Goal: Task Accomplishment & Management: Manage account settings

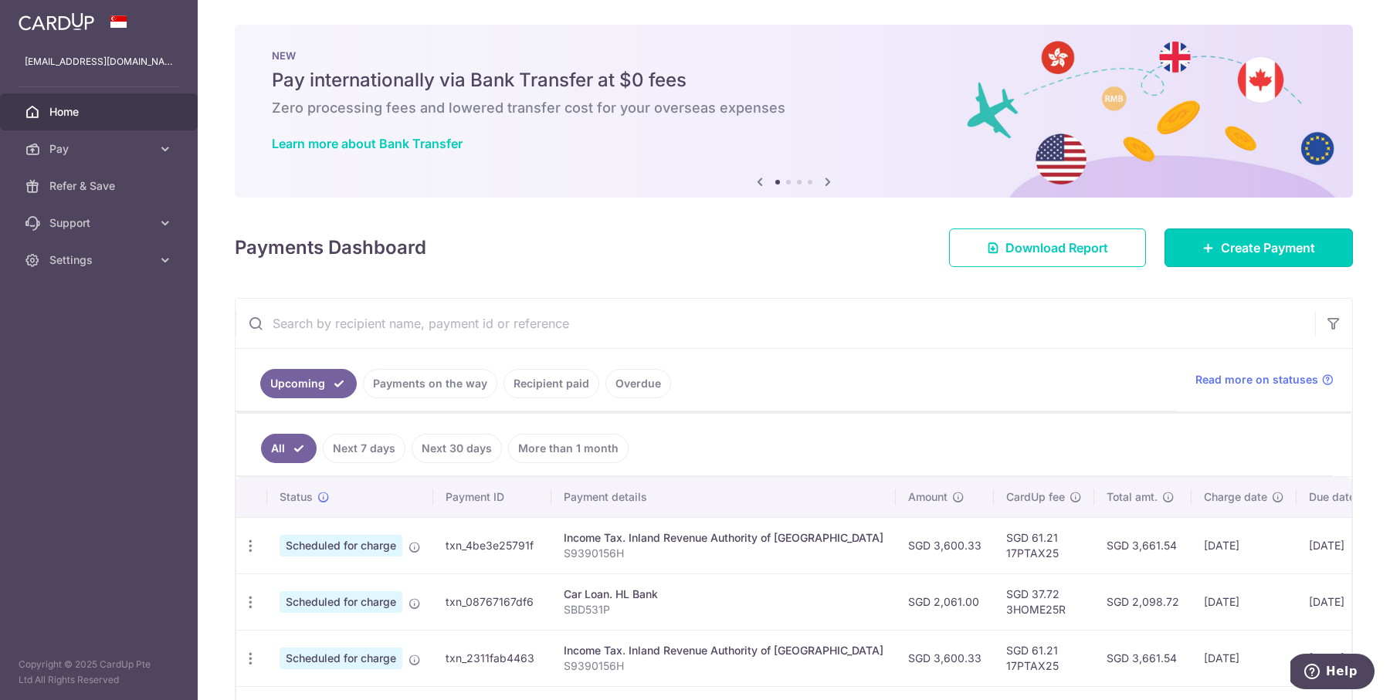
click at [1230, 259] on link "Create Payment" at bounding box center [1259, 248] width 188 height 39
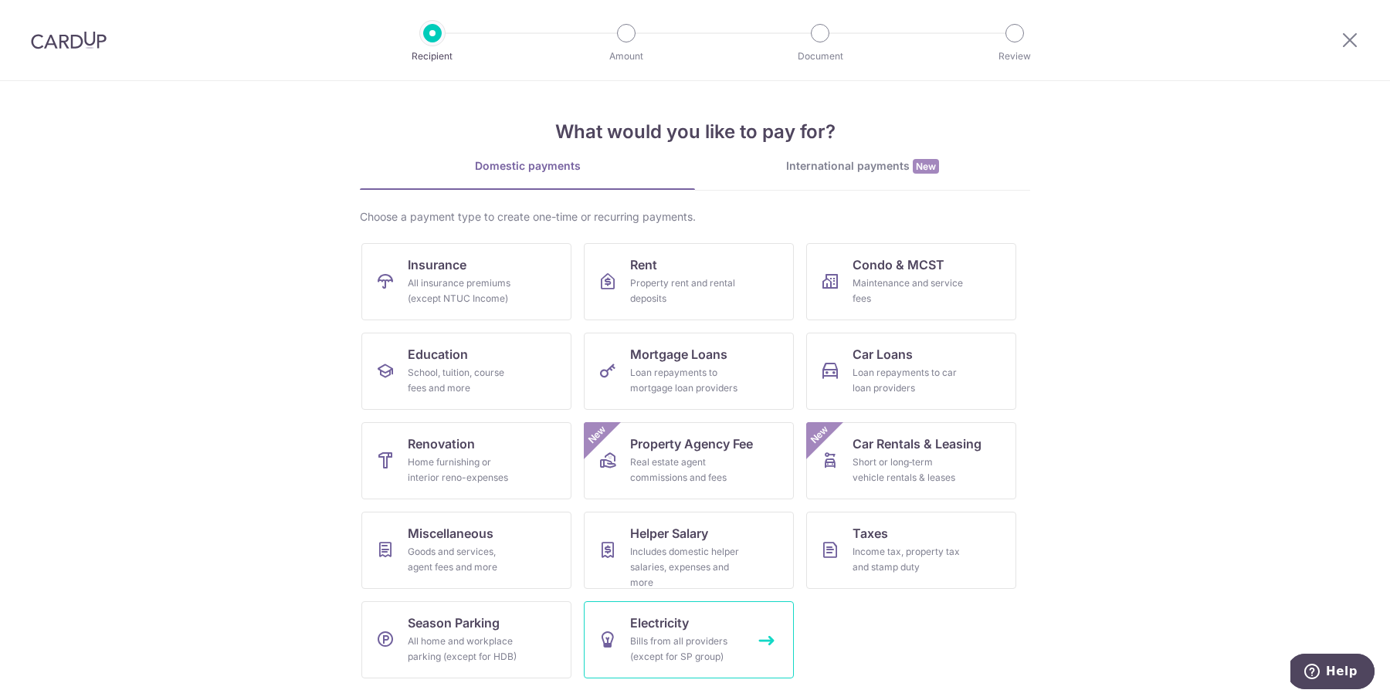
click at [728, 646] on div "Bills from all providers (except for SP group)" at bounding box center [685, 649] width 111 height 31
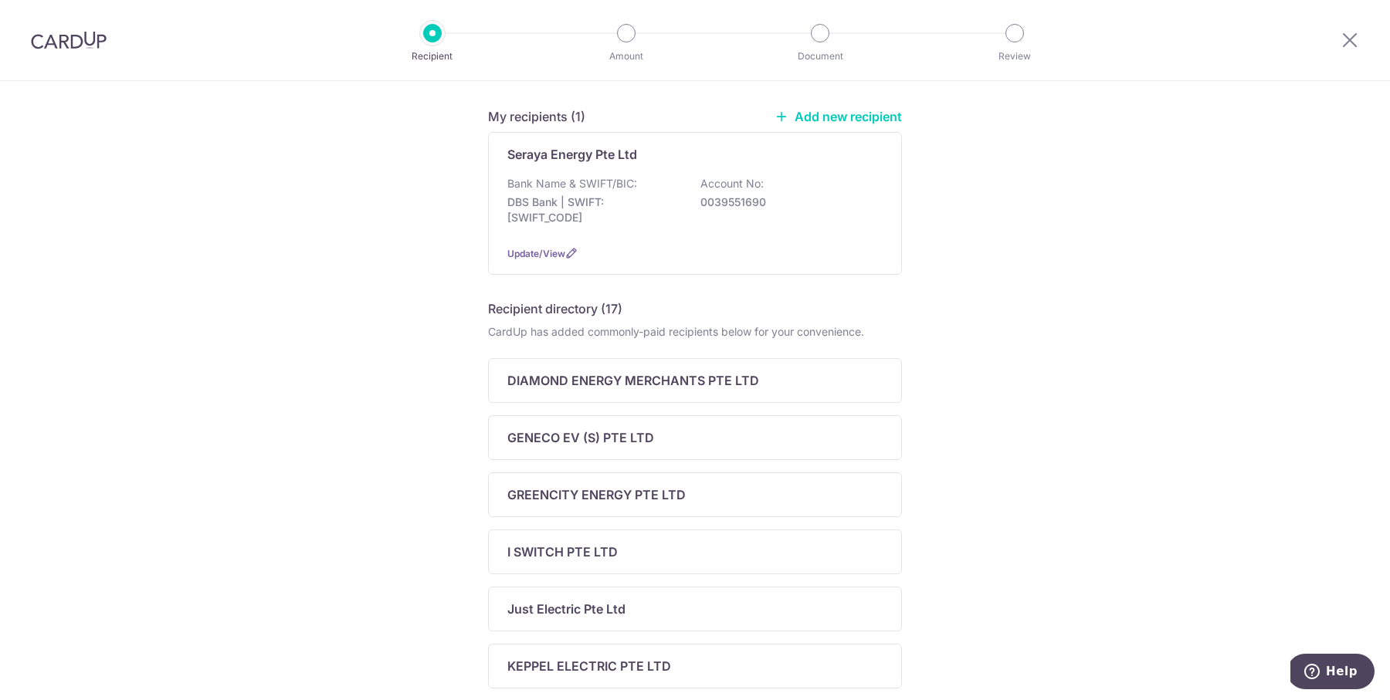
scroll to position [117, 0]
click at [761, 175] on div "Bank Name & SWIFT/BIC: DBS Bank | SWIFT: DBSSSGSGXXX Account No: 0039551690" at bounding box center [694, 202] width 375 height 57
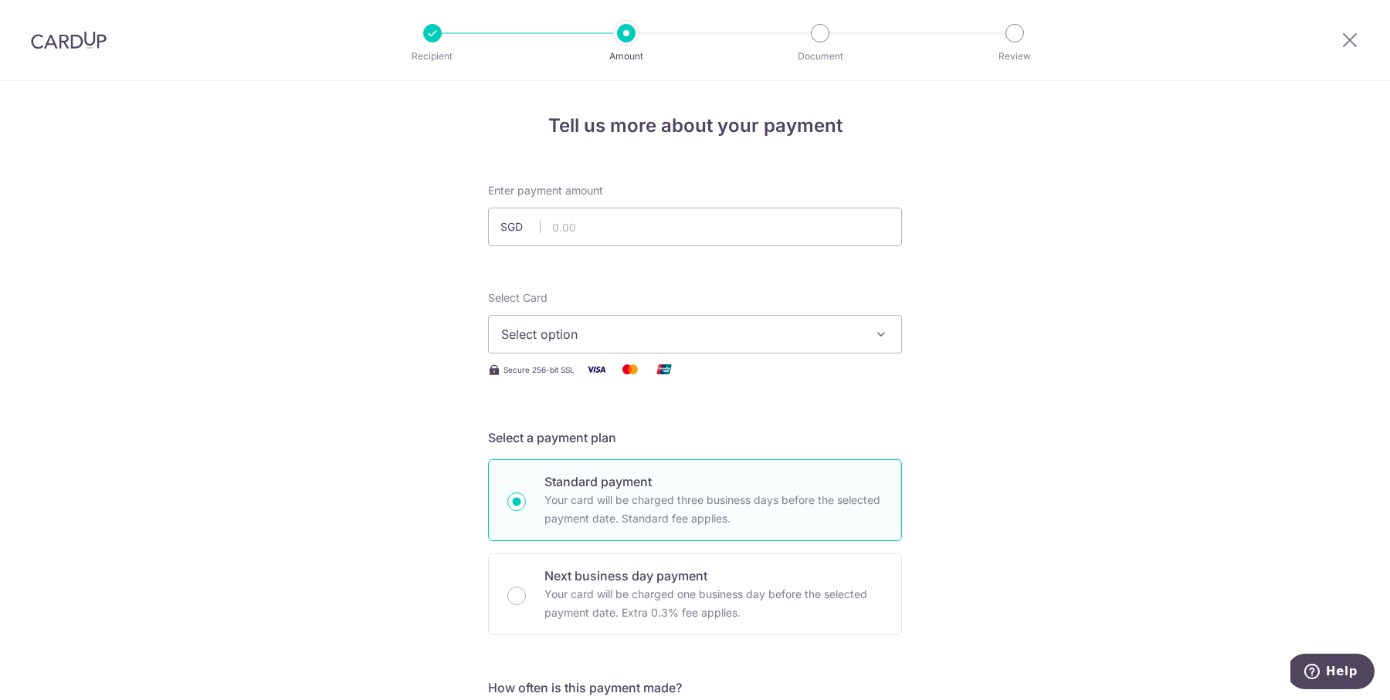
click at [707, 348] on button "Select option" at bounding box center [695, 334] width 414 height 39
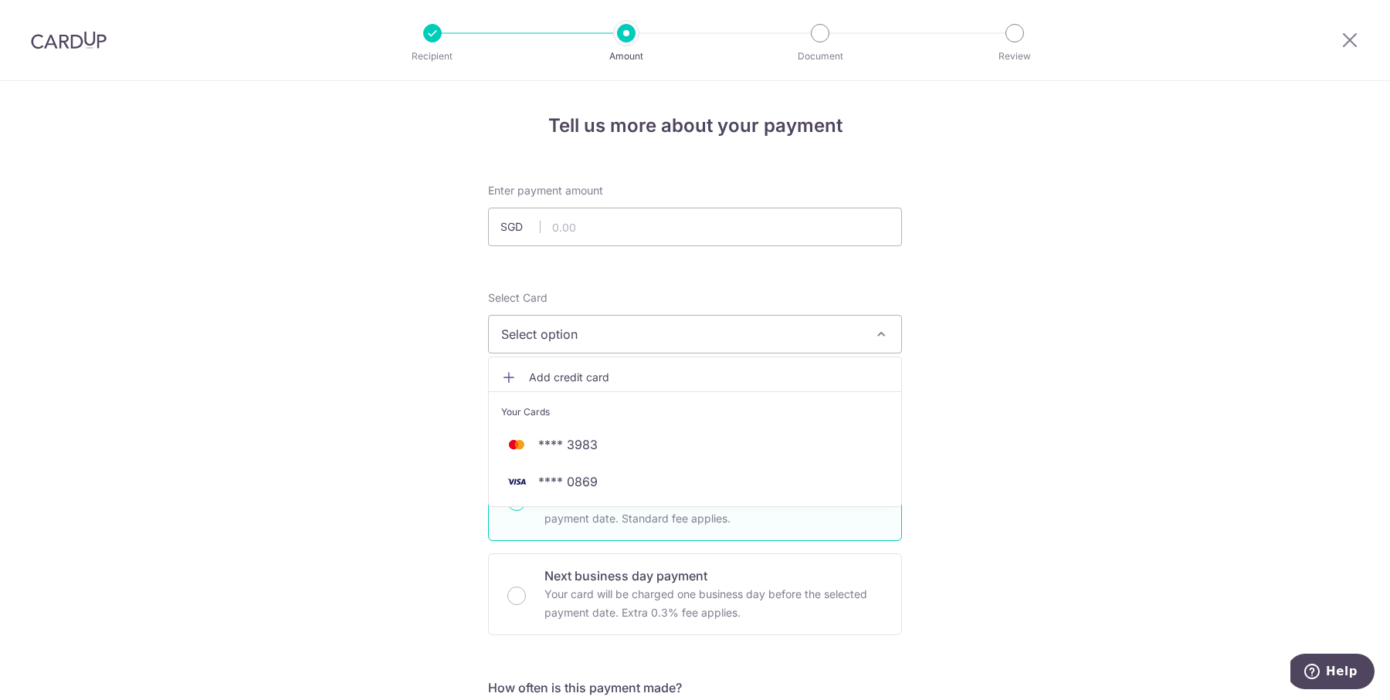
click at [700, 371] on span "Add credit card" at bounding box center [709, 377] width 360 height 15
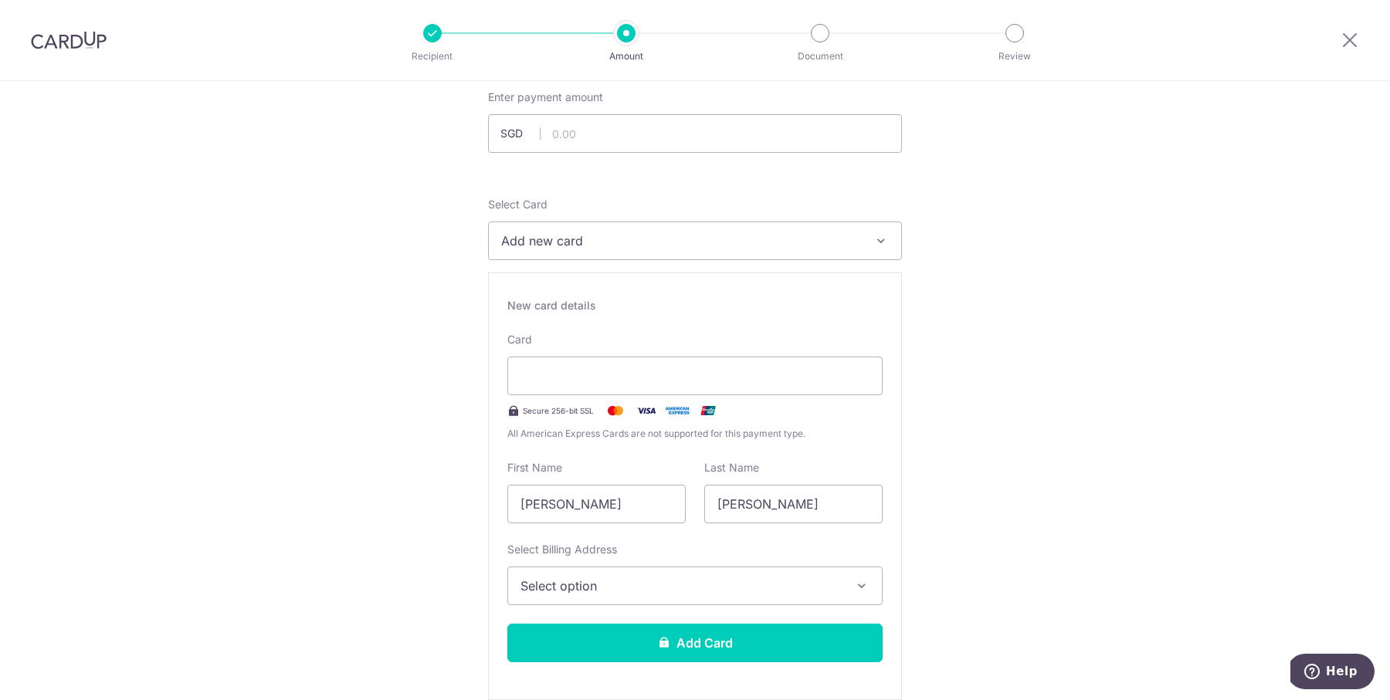
scroll to position [151, 0]
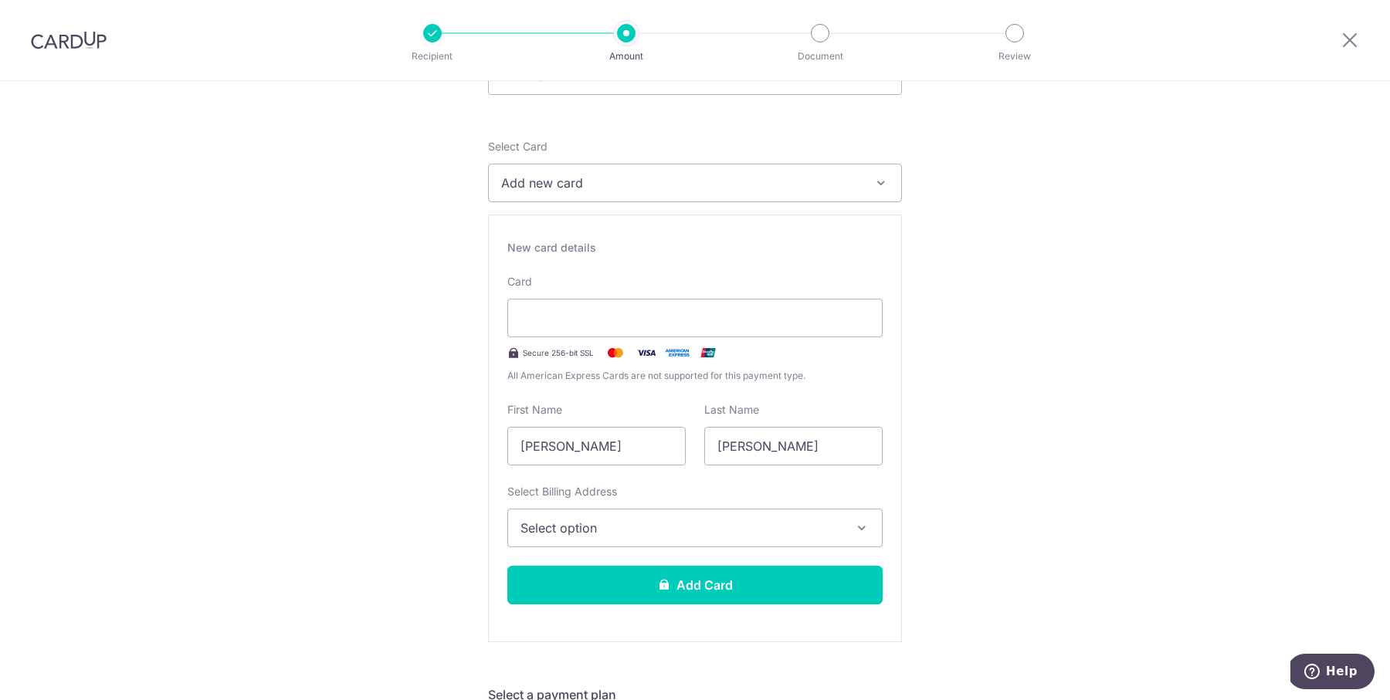
click at [598, 509] on button "Select option" at bounding box center [694, 528] width 375 height 39
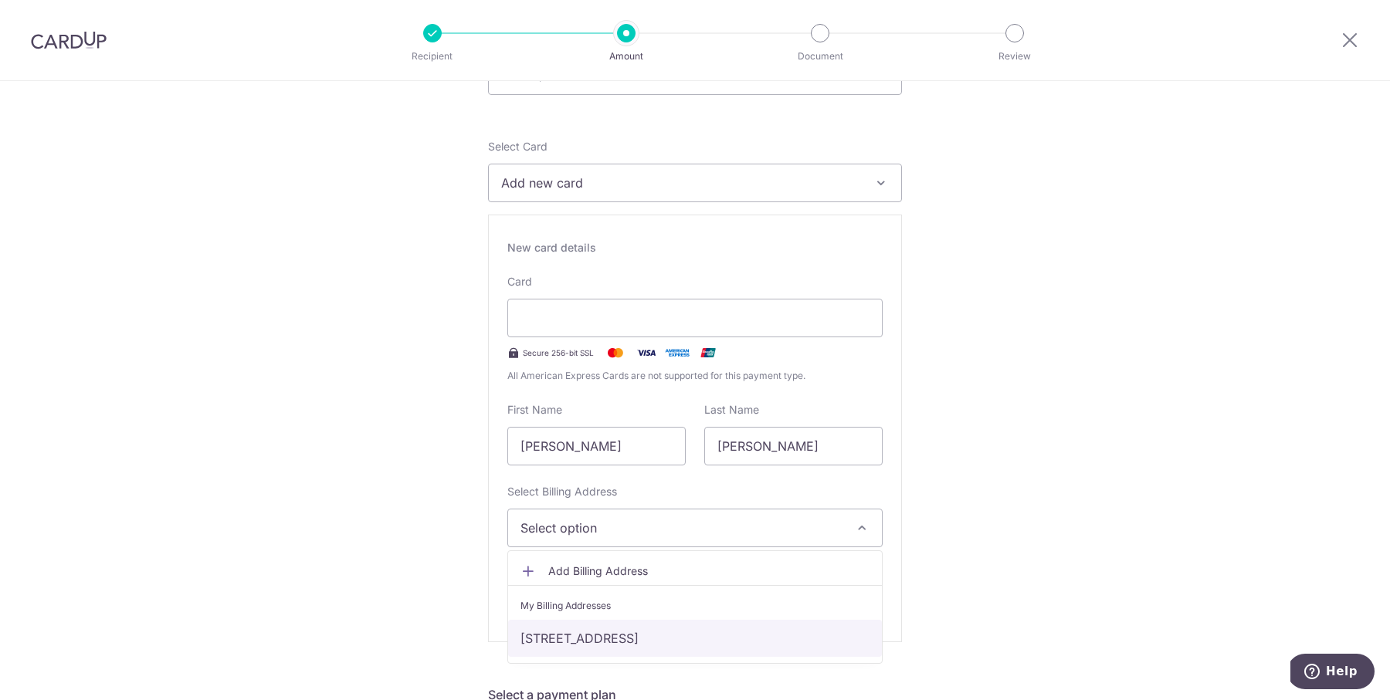
click at [618, 628] on link "118, #03-03, Lorong L Telok Kurau, Singapore, Singapore, Singapore-425552" at bounding box center [695, 638] width 374 height 37
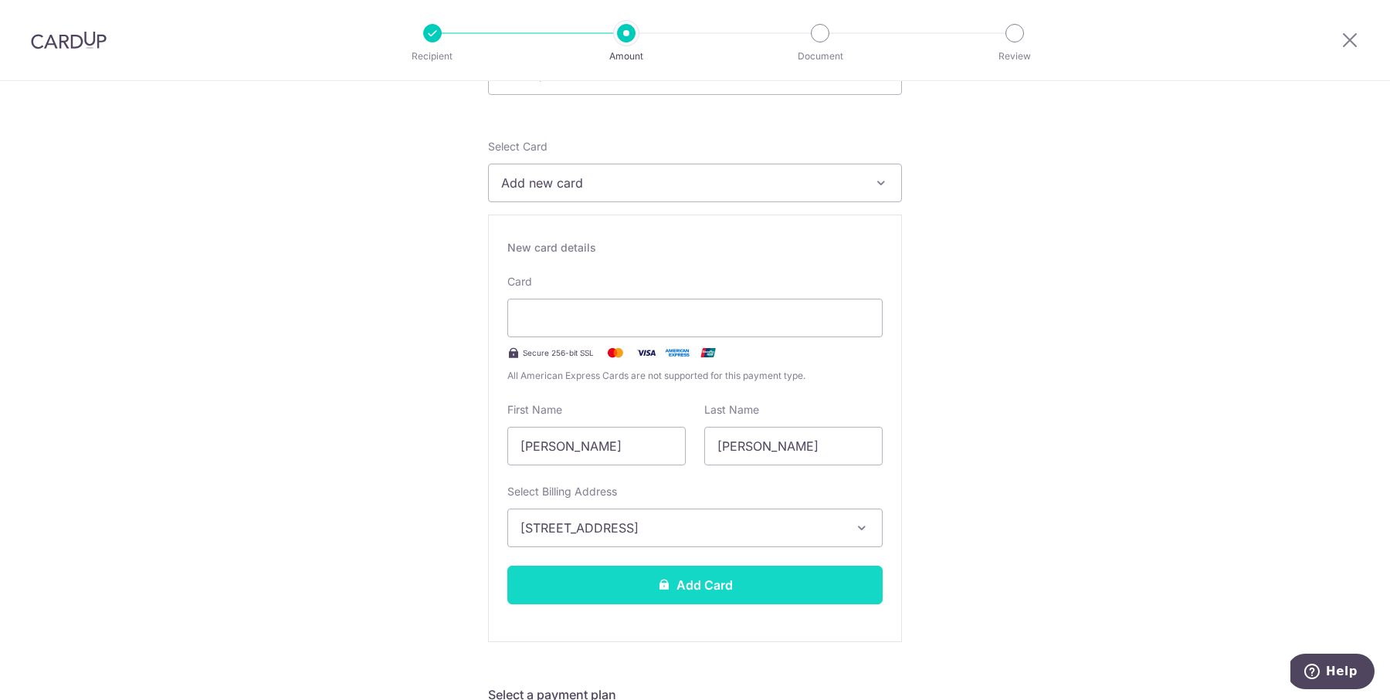
click at [656, 593] on button "Add Card" at bounding box center [694, 585] width 375 height 39
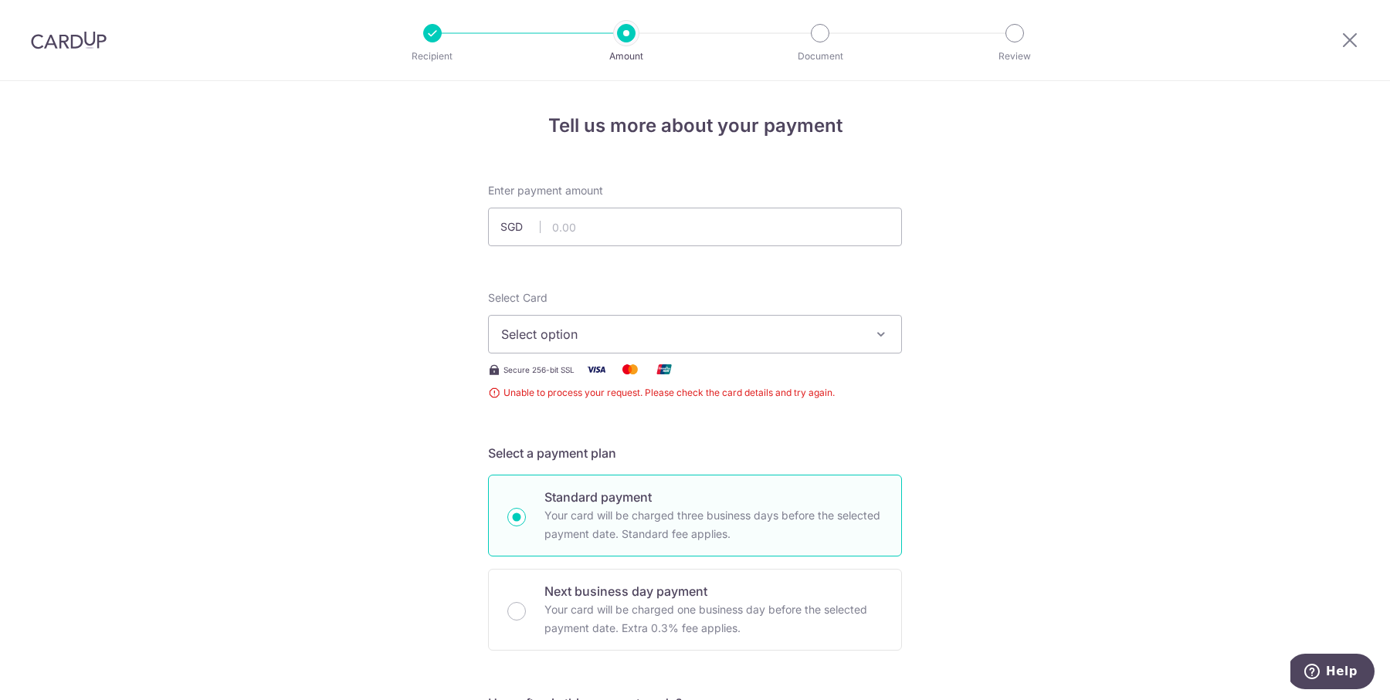
click at [593, 327] on span "Select option" at bounding box center [681, 334] width 360 height 19
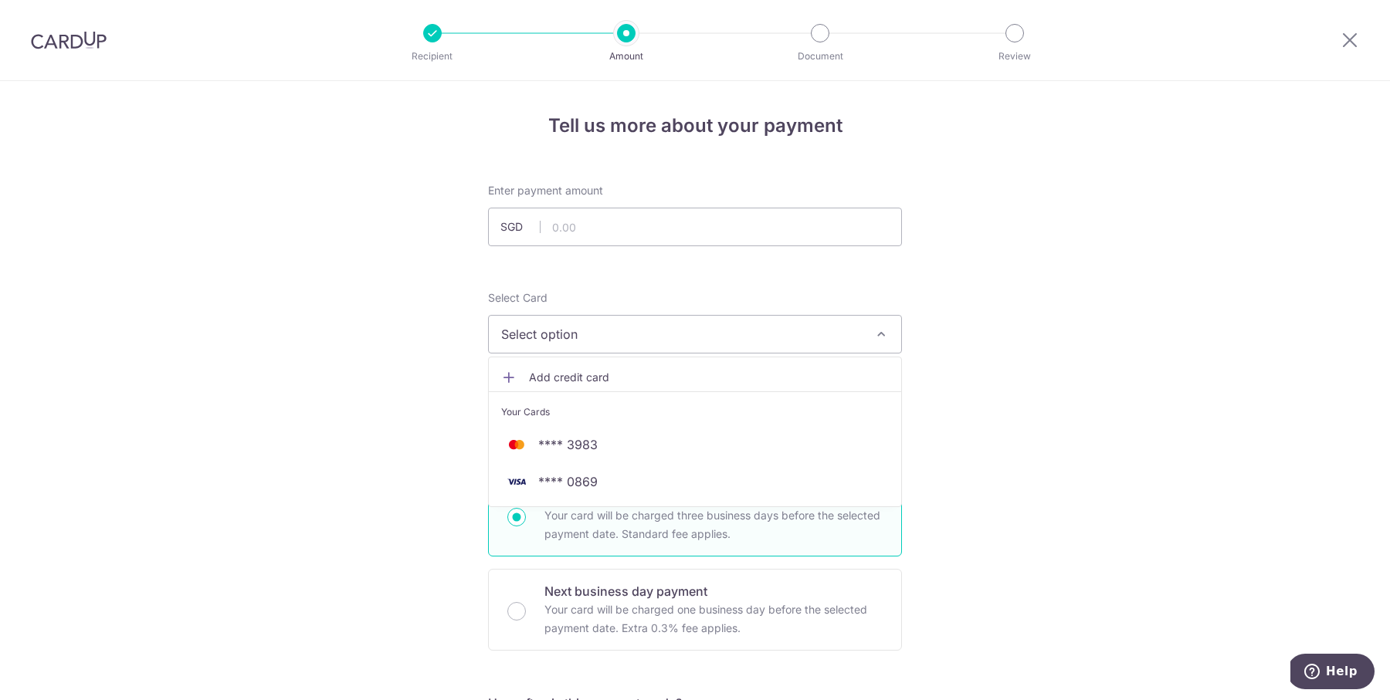
click at [598, 381] on span "Add credit card" at bounding box center [709, 377] width 360 height 15
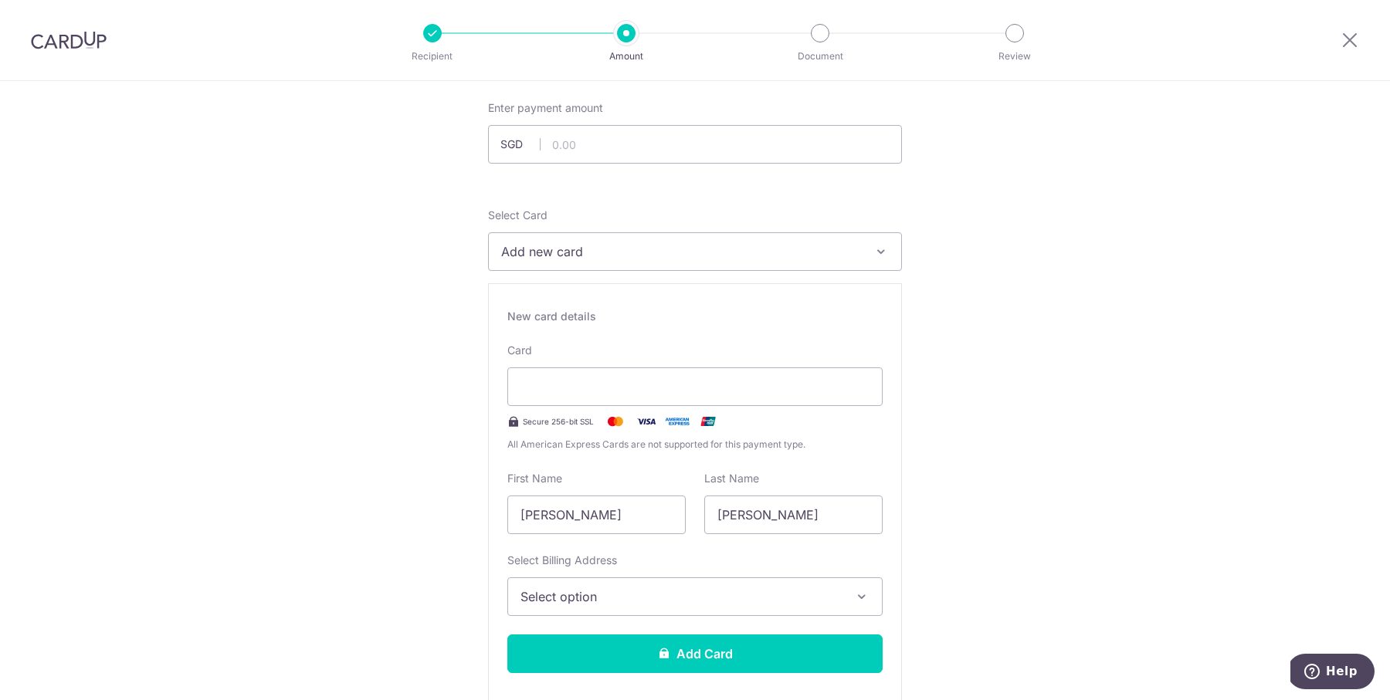
scroll to position [152, 0]
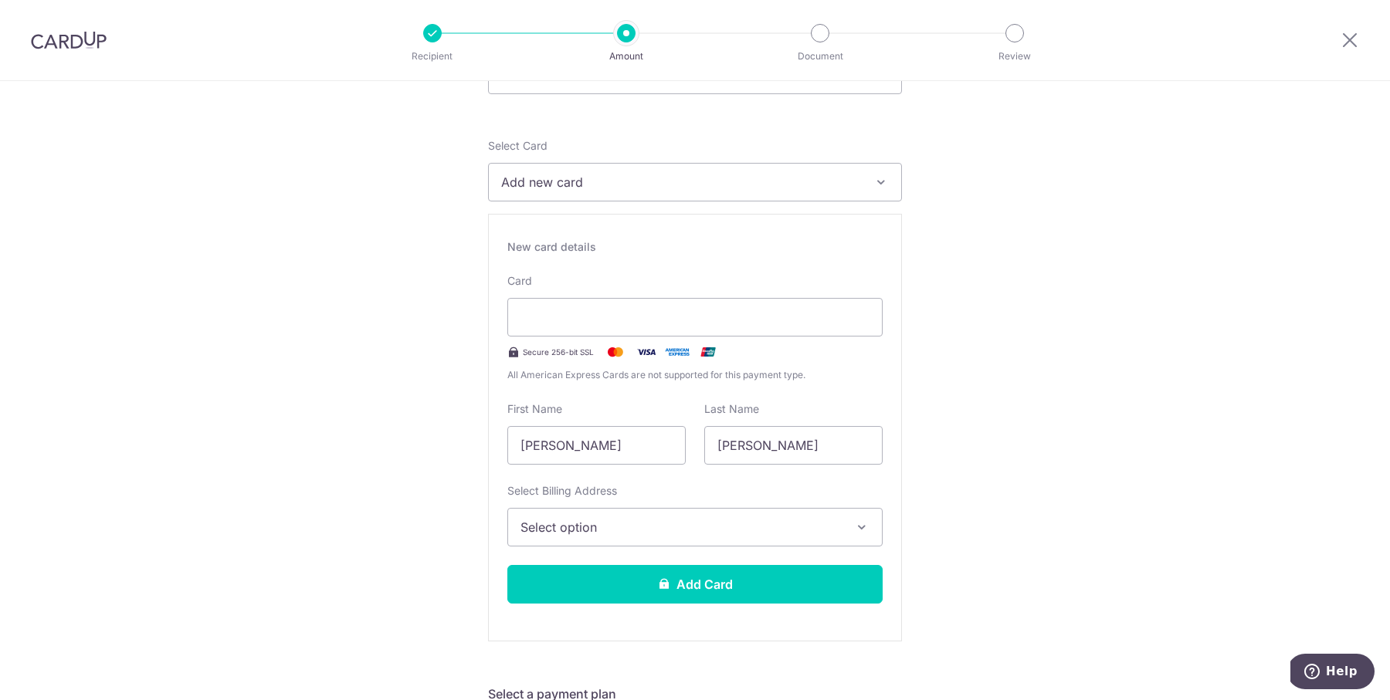
click at [748, 518] on span "Select option" at bounding box center [681, 527] width 321 height 19
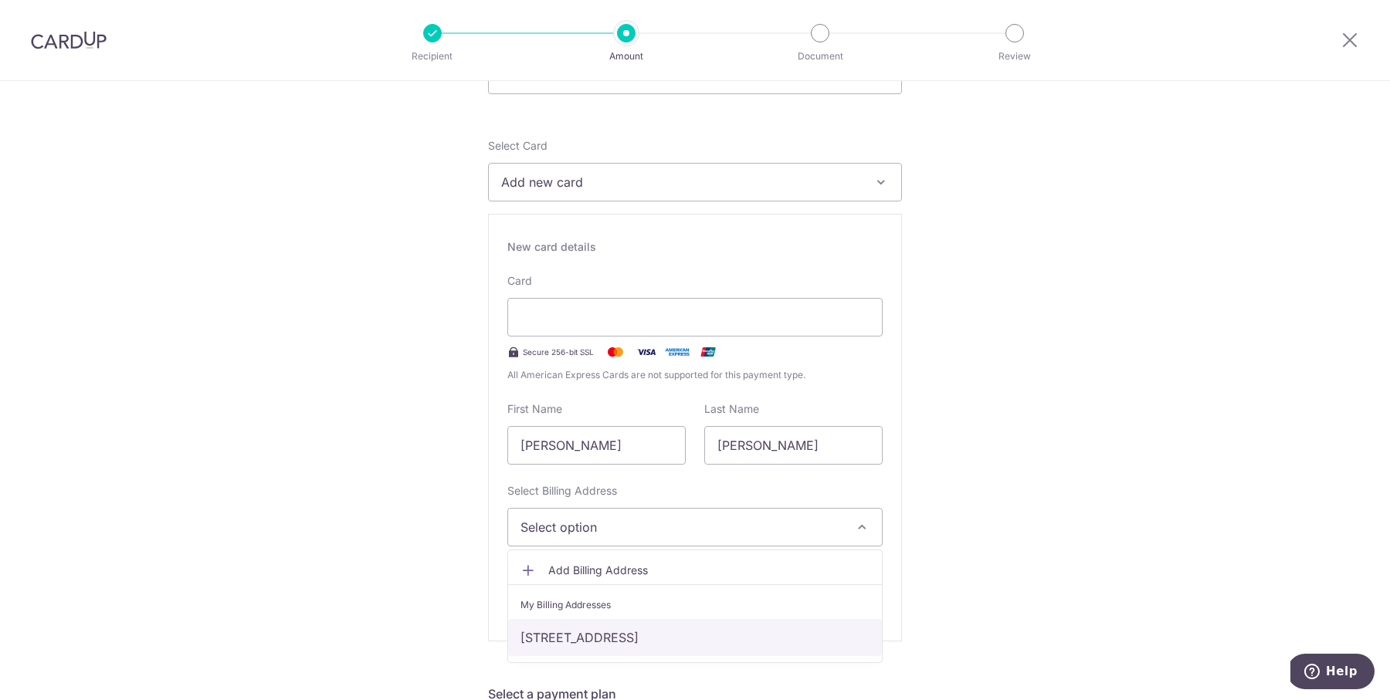
click at [736, 628] on link "118, #03-03, Lorong L Telok Kurau, Singapore, Singapore, Singapore-425552" at bounding box center [695, 637] width 374 height 37
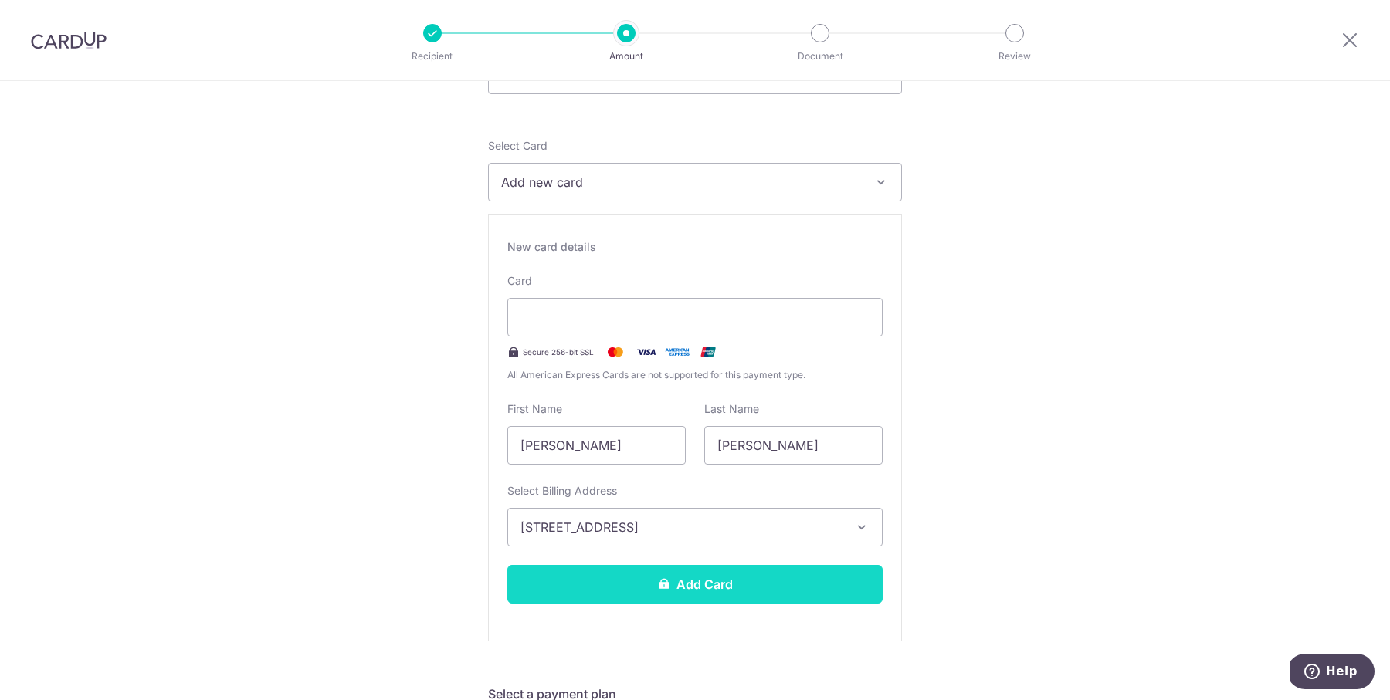
click at [734, 585] on button "Add Card" at bounding box center [694, 584] width 375 height 39
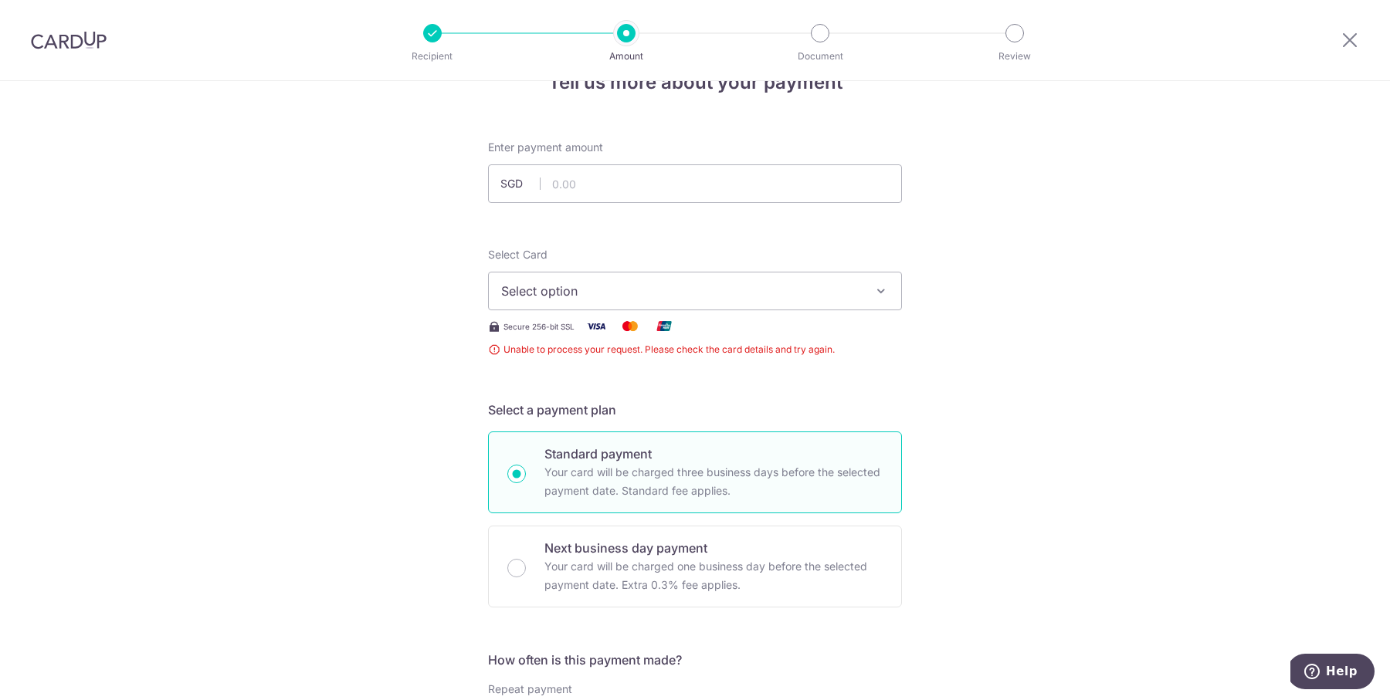
scroll to position [42, 0]
click at [1361, 33] on div at bounding box center [1350, 40] width 80 height 80
click at [1352, 38] on icon at bounding box center [1350, 39] width 19 height 19
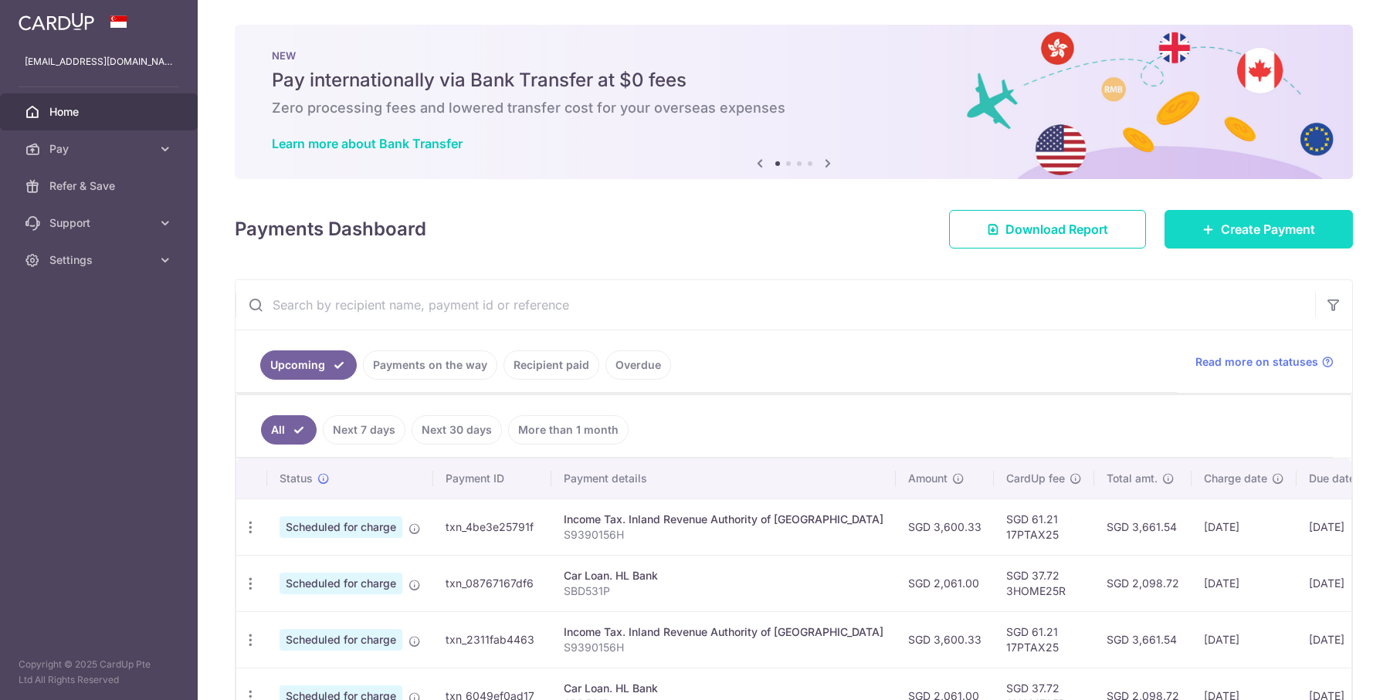
click at [1221, 221] on span "Create Payment" at bounding box center [1268, 229] width 94 height 19
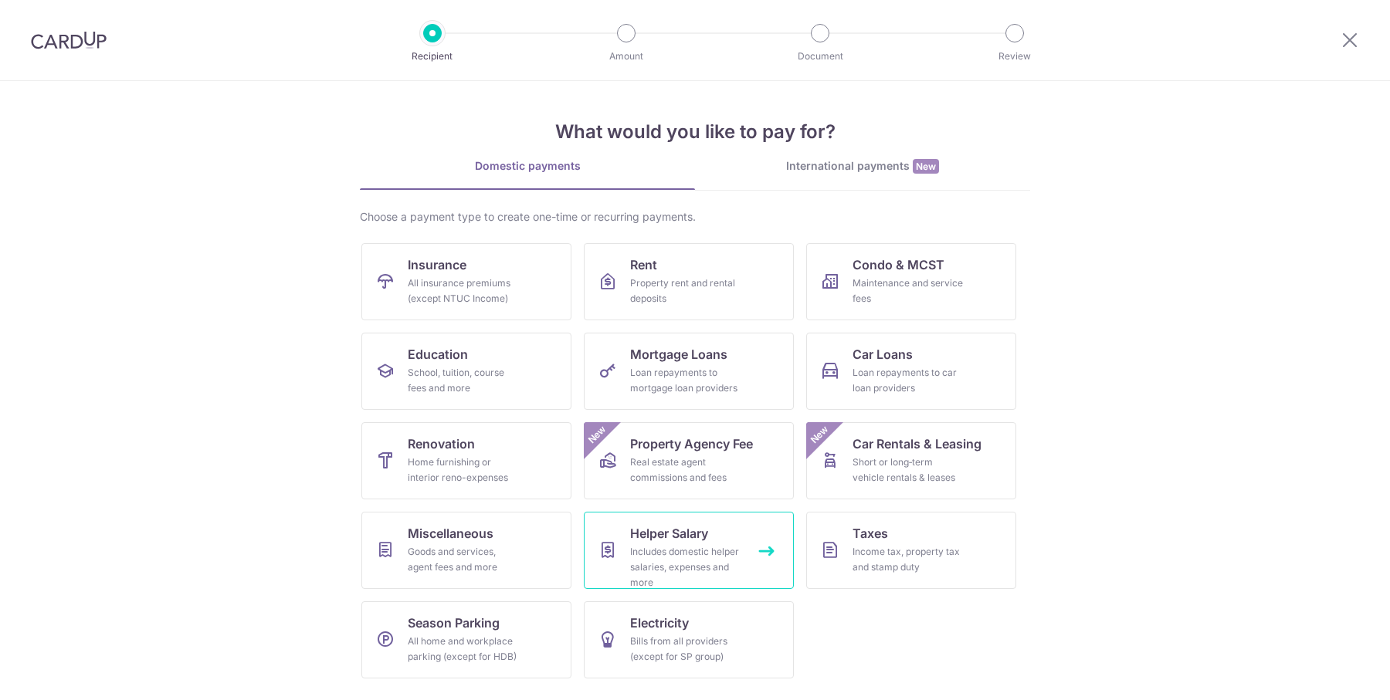
click at [687, 561] on div "Includes domestic helper salaries, expenses and more" at bounding box center [685, 567] width 111 height 46
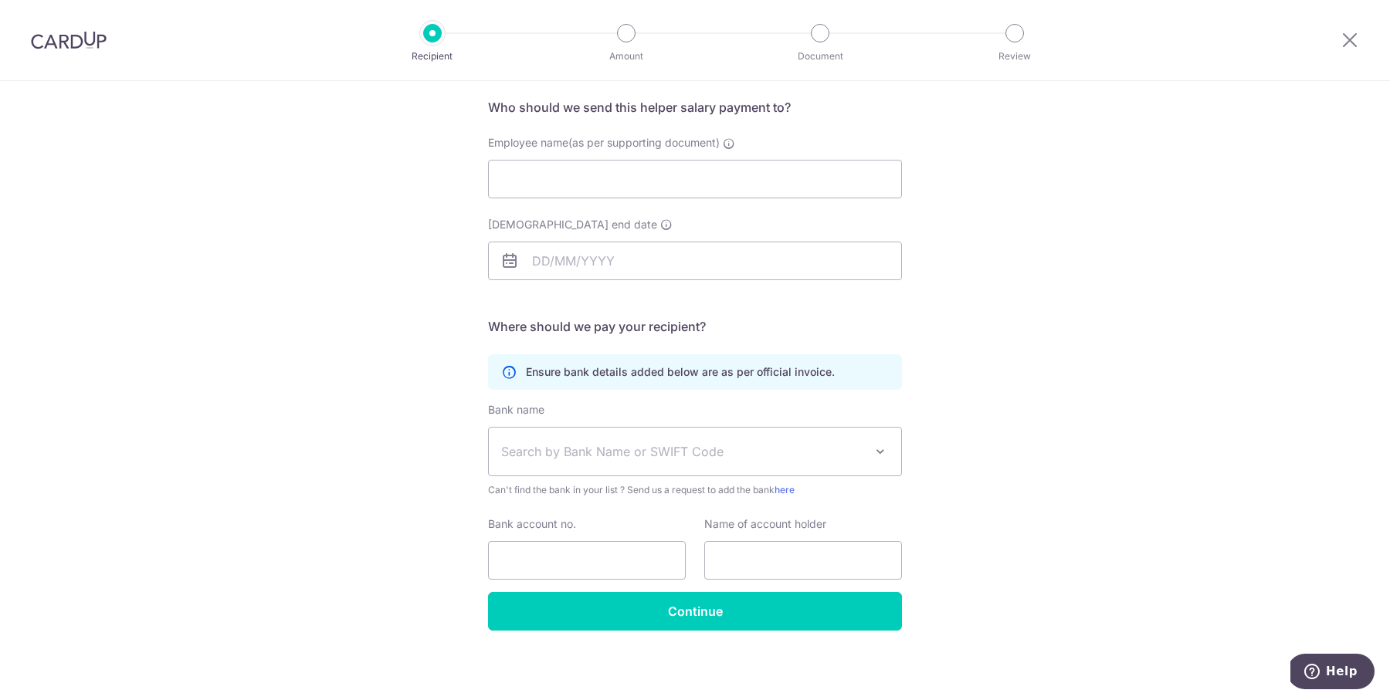
scroll to position [114, 0]
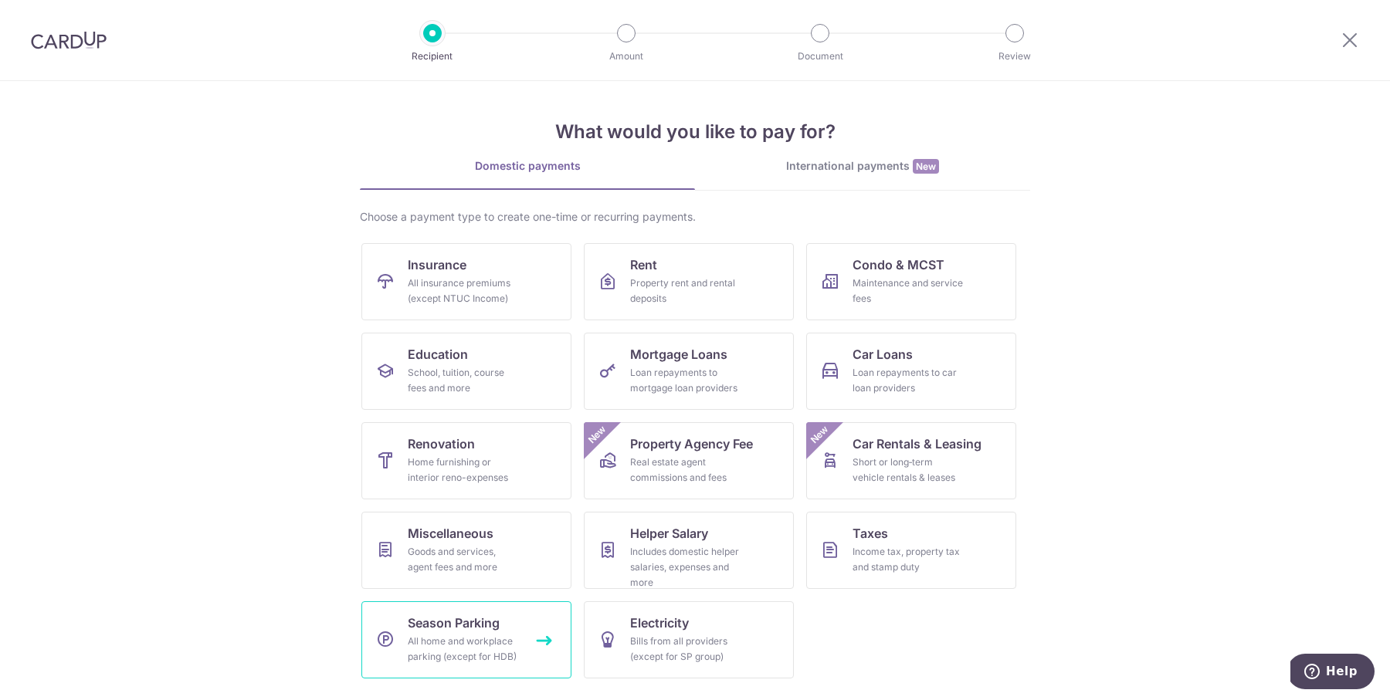
click at [529, 635] on link "Season Parking All home and workplace parking (except for HDB)" at bounding box center [466, 640] width 210 height 77
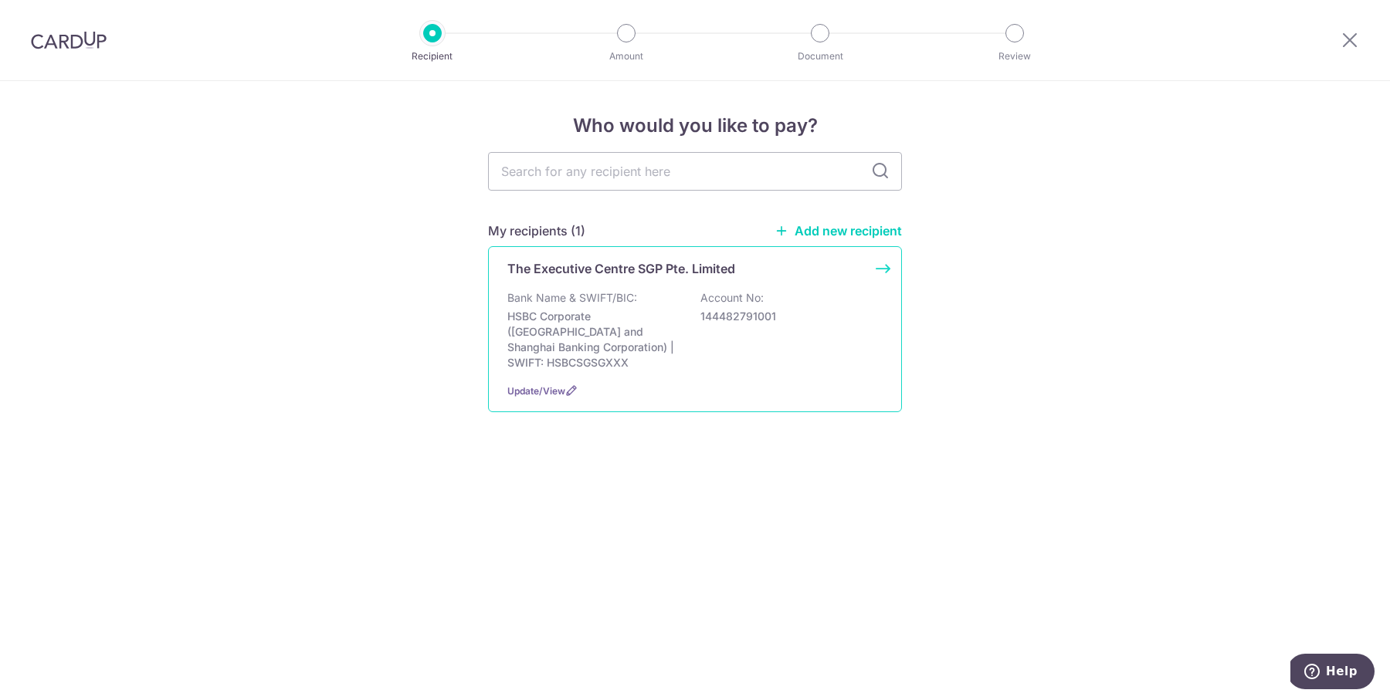
click at [596, 300] on p "Bank Name & SWIFT/BIC:" at bounding box center [572, 297] width 130 height 15
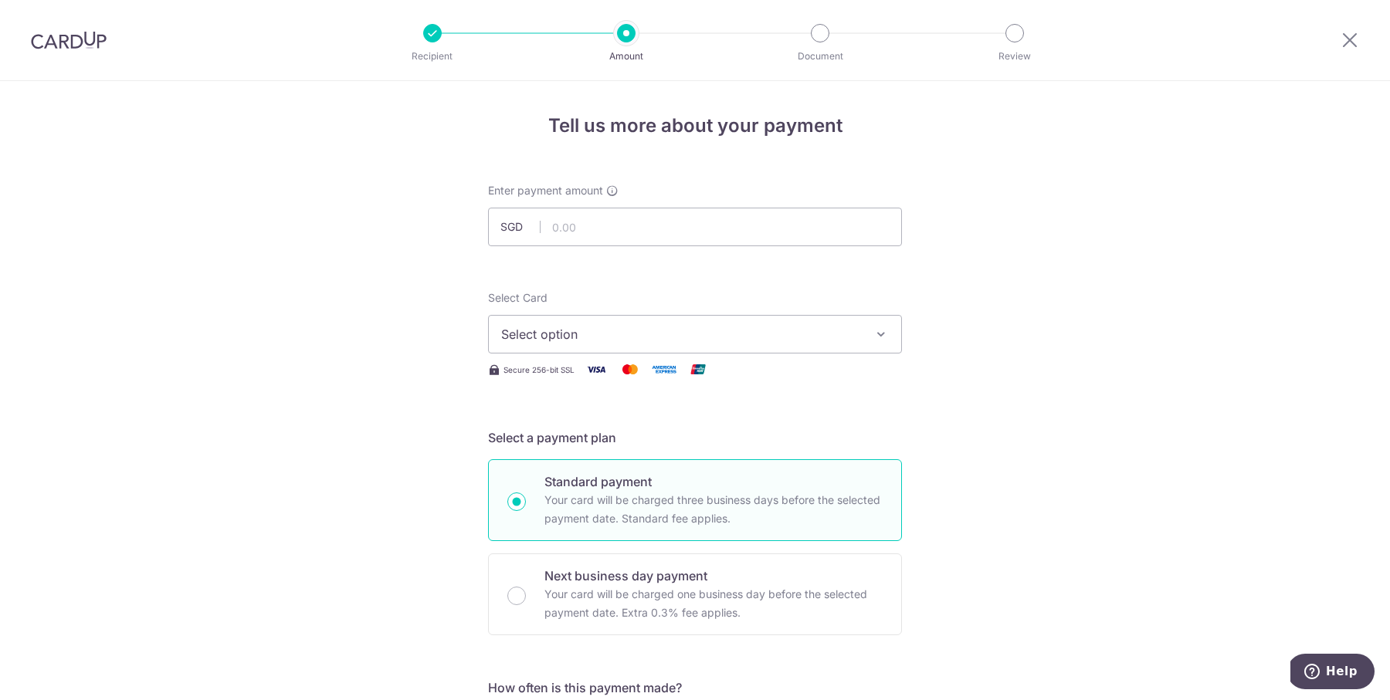
click at [596, 345] on button "Select option" at bounding box center [695, 334] width 414 height 39
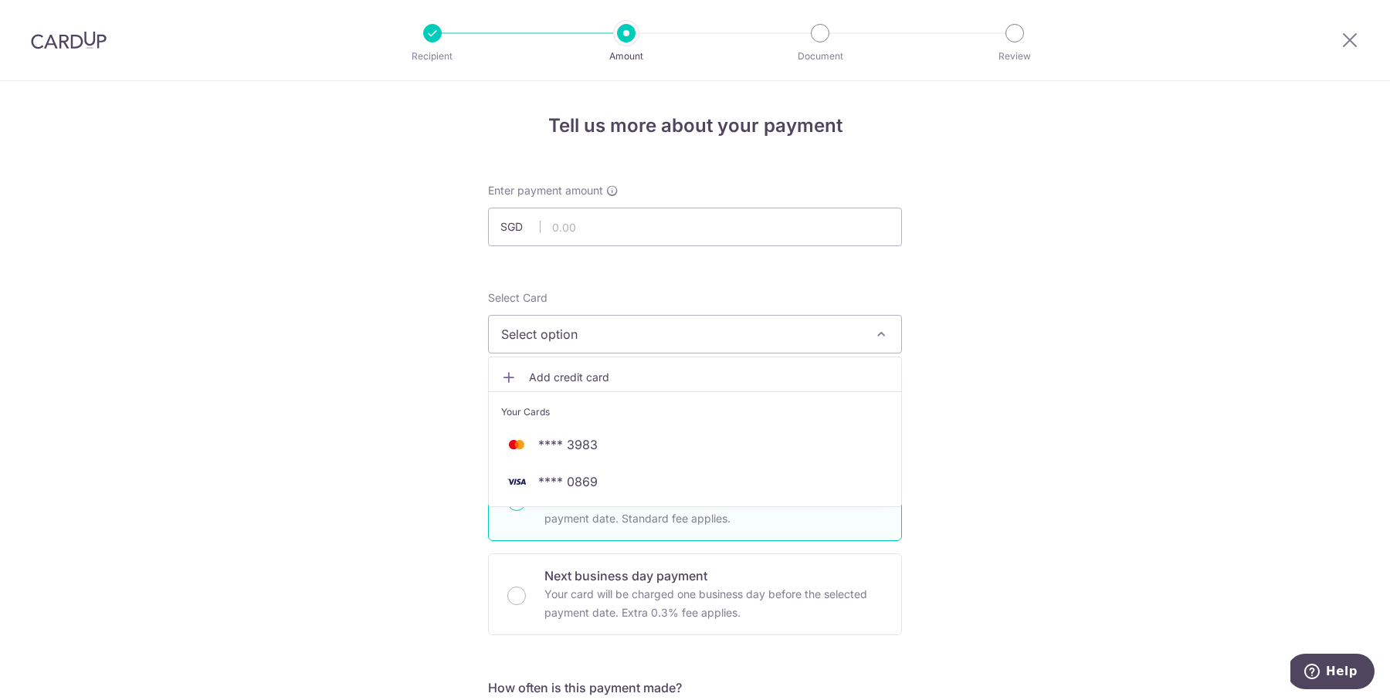
click at [595, 381] on span "Add credit card" at bounding box center [709, 377] width 360 height 15
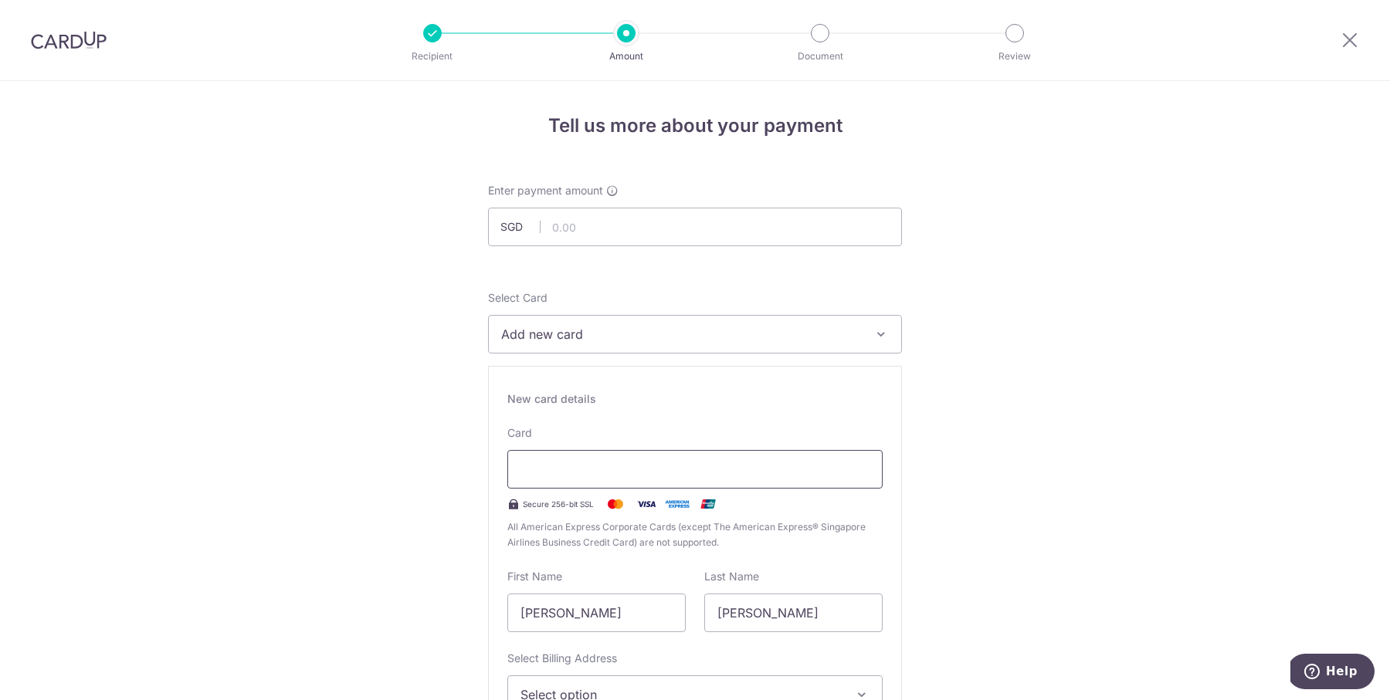
click at [589, 479] on div at bounding box center [694, 469] width 375 height 39
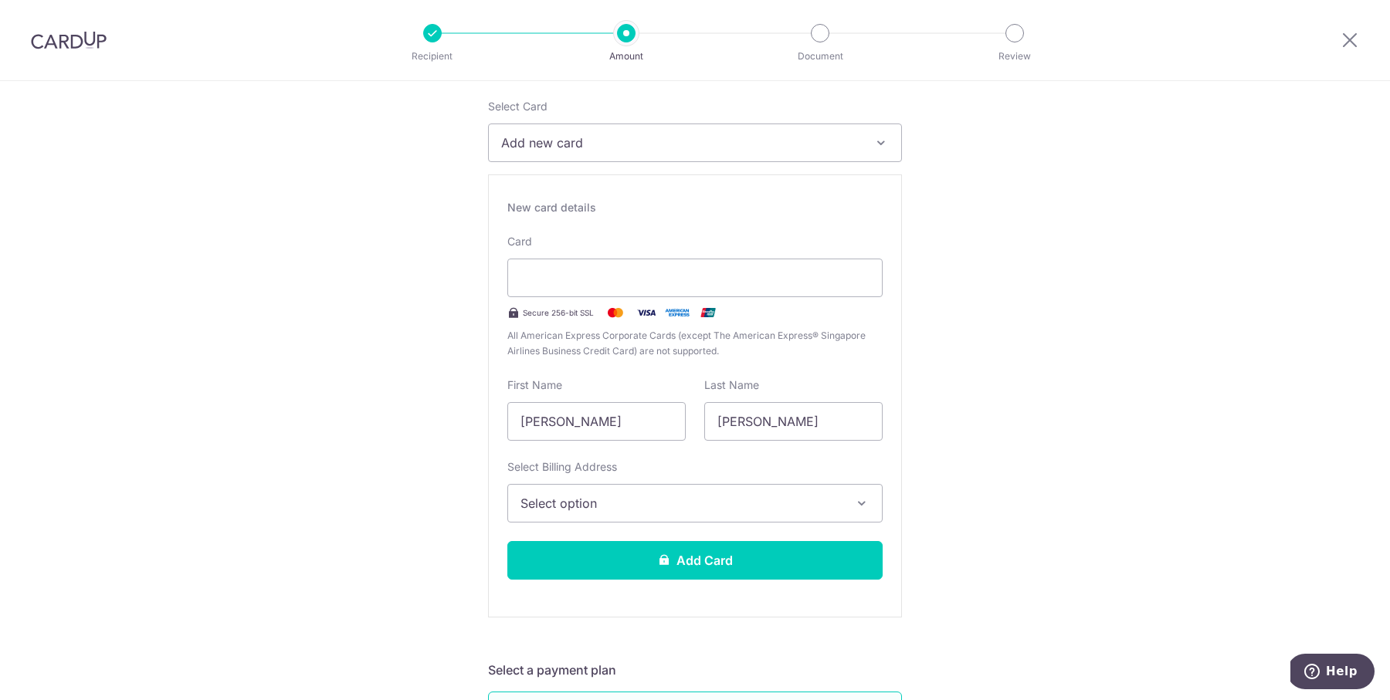
scroll to position [209, 0]
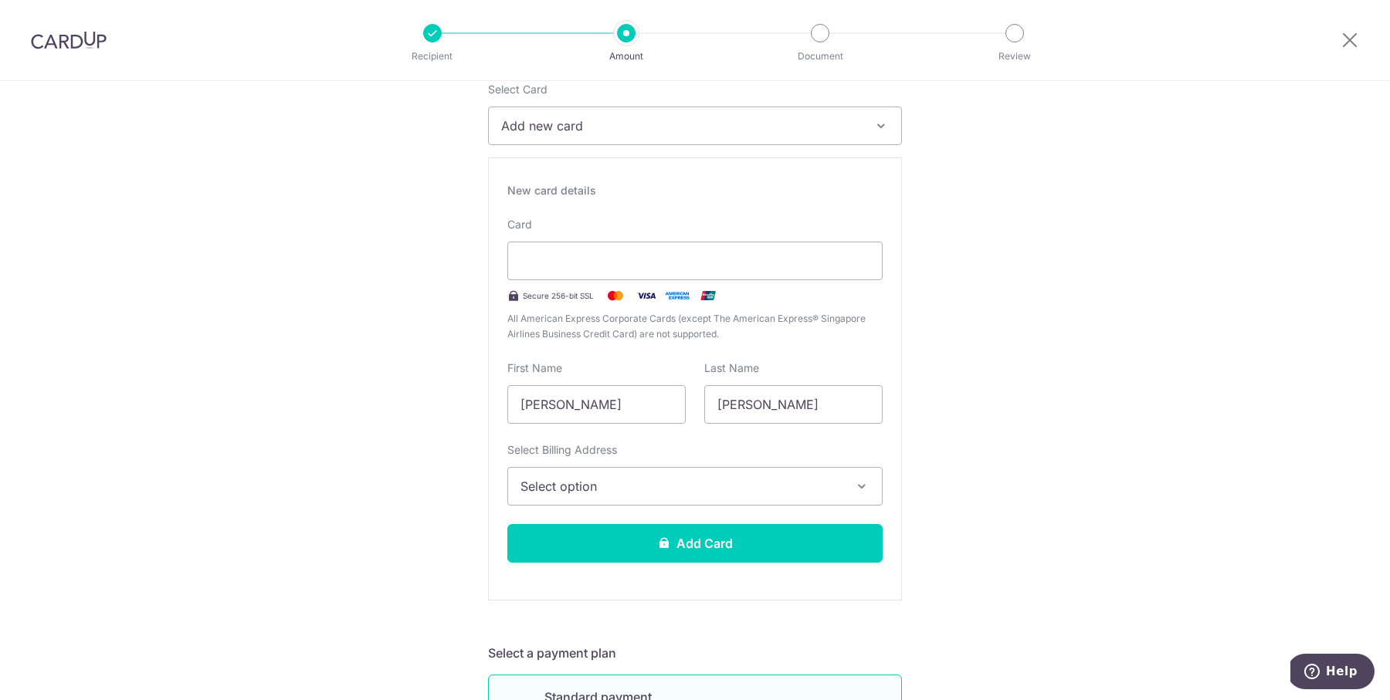
click at [776, 469] on button "Select option" at bounding box center [694, 486] width 375 height 39
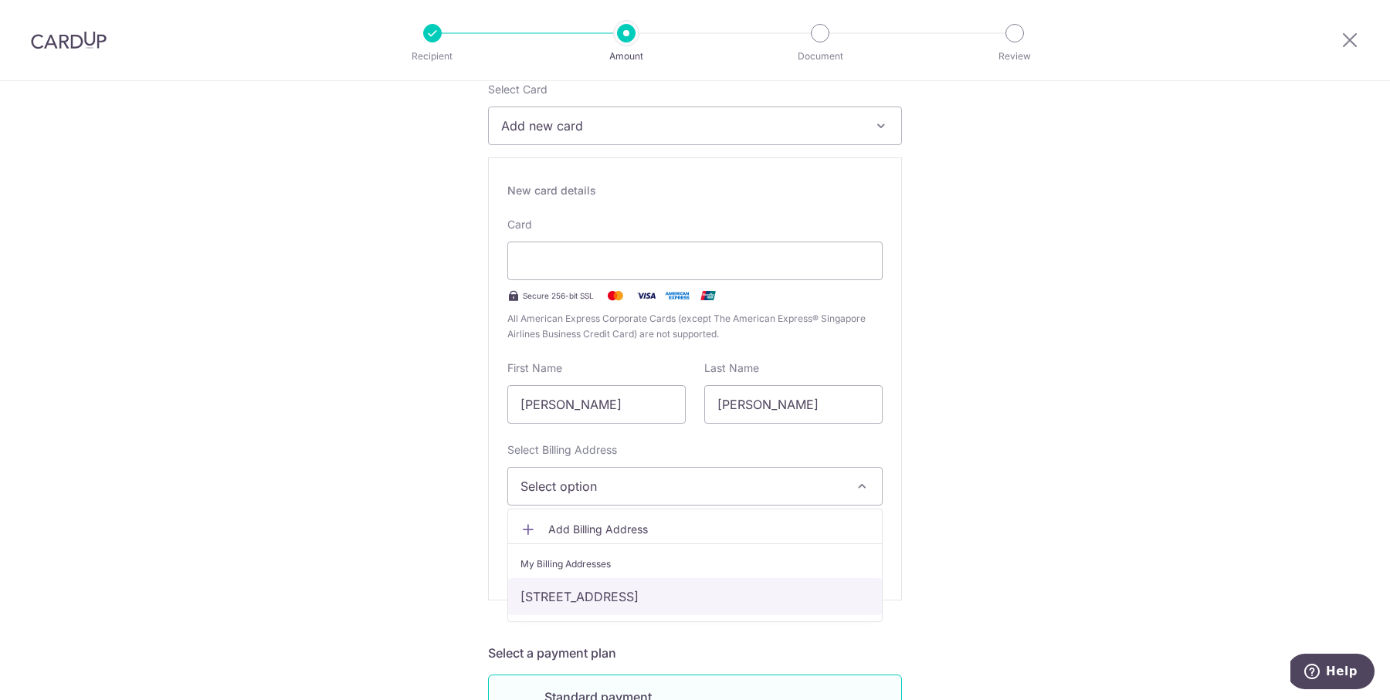
click at [788, 586] on link "[STREET_ADDRESS]" at bounding box center [695, 596] width 374 height 37
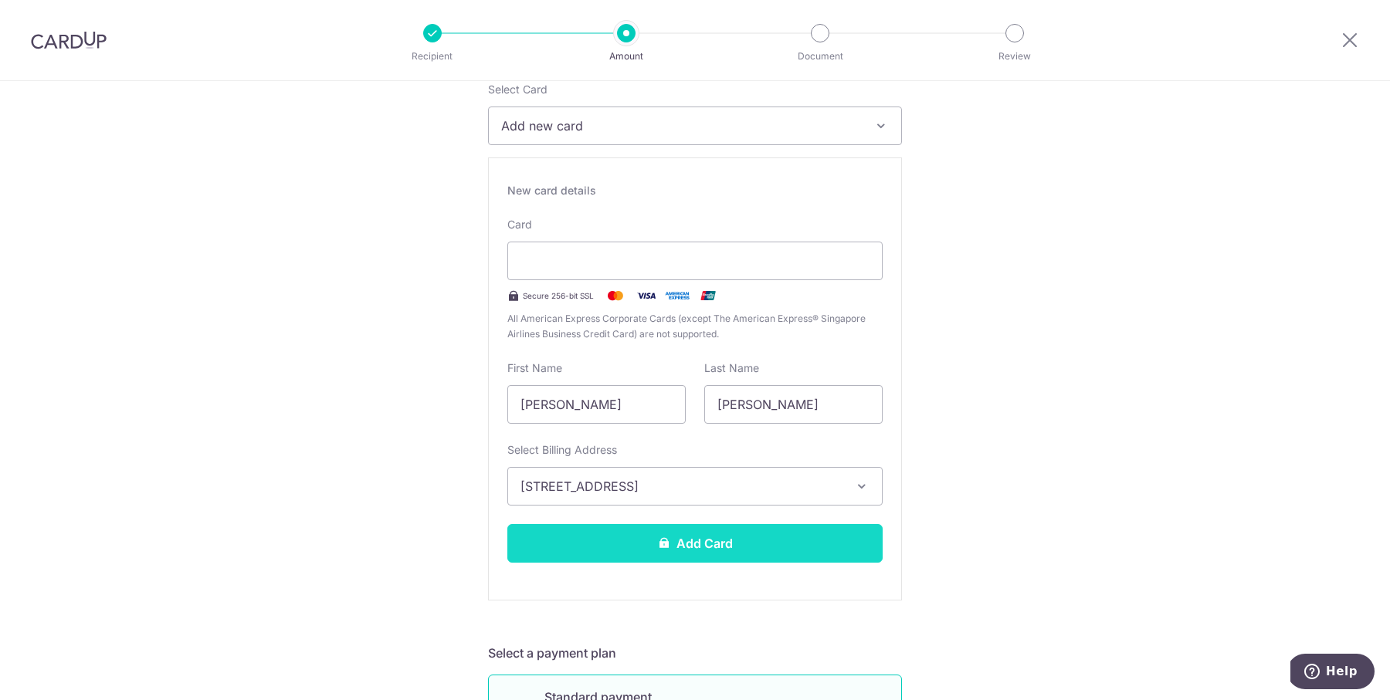
click at [789, 534] on button "Add Card" at bounding box center [694, 543] width 375 height 39
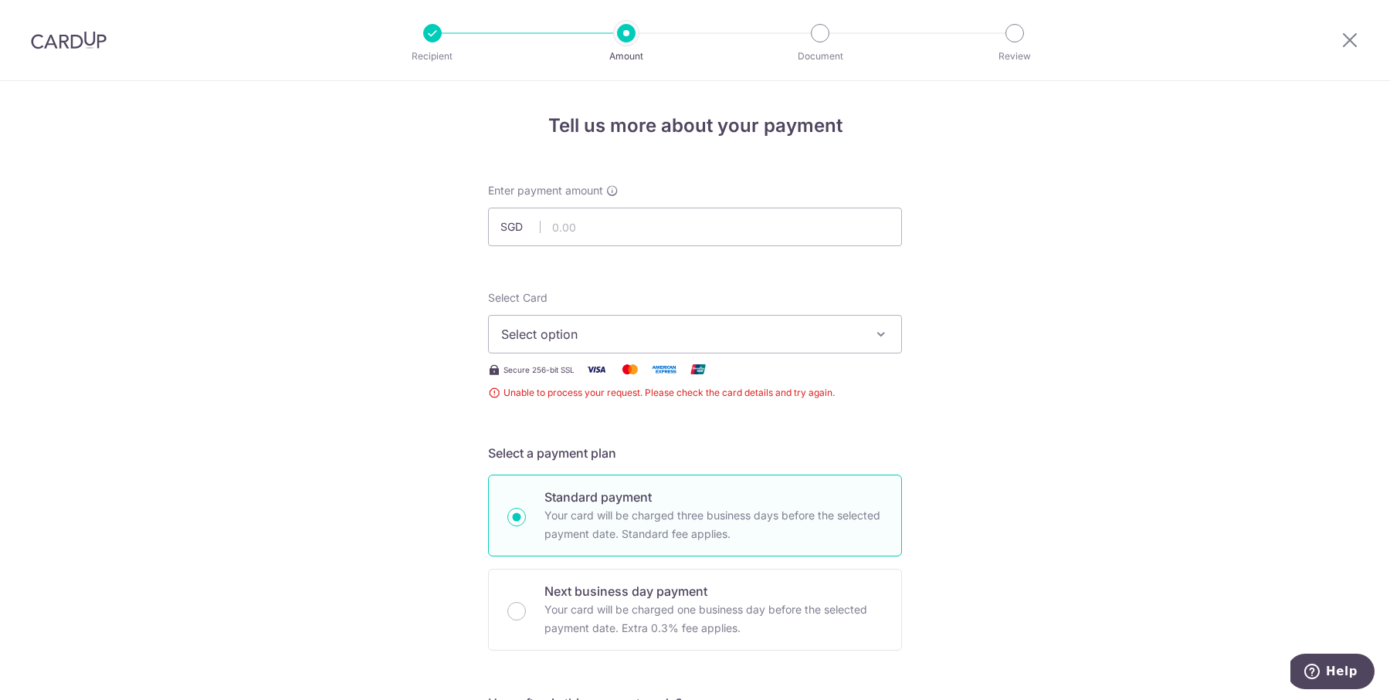
click at [650, 337] on span "Select option" at bounding box center [681, 334] width 360 height 19
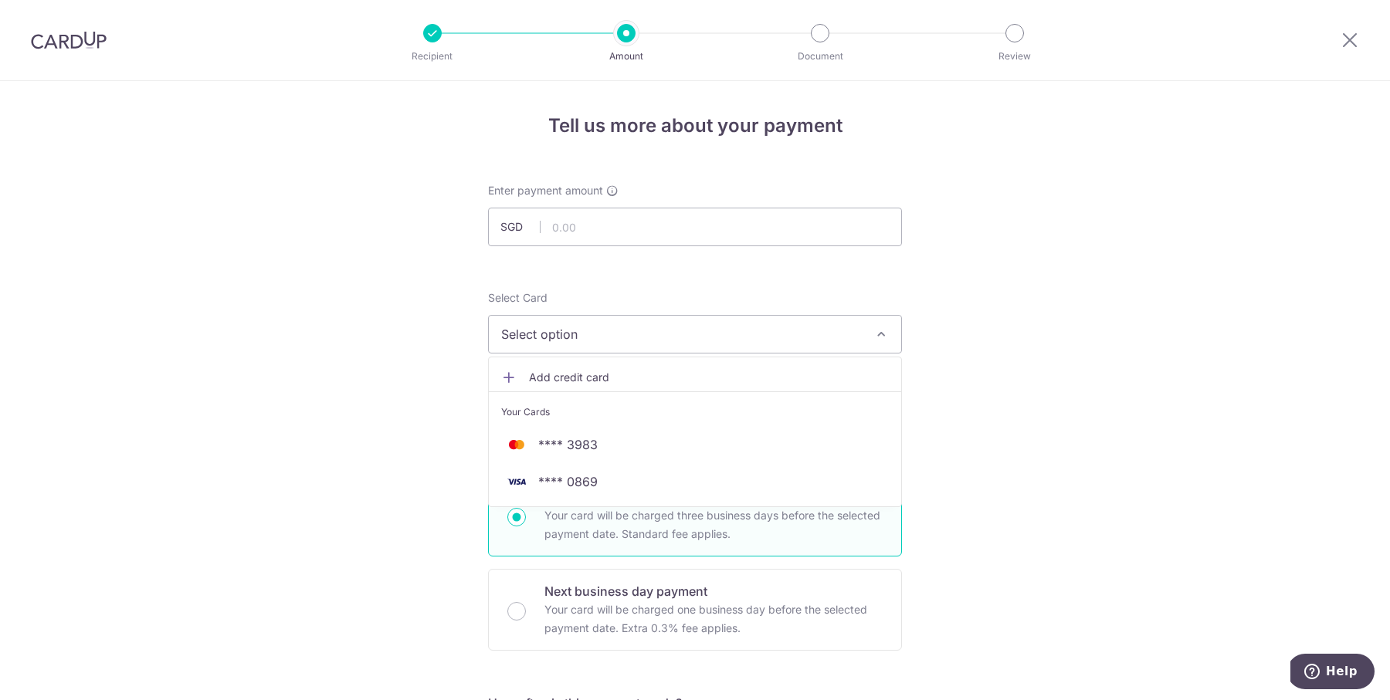
click at [643, 378] on span "Add credit card" at bounding box center [709, 377] width 360 height 15
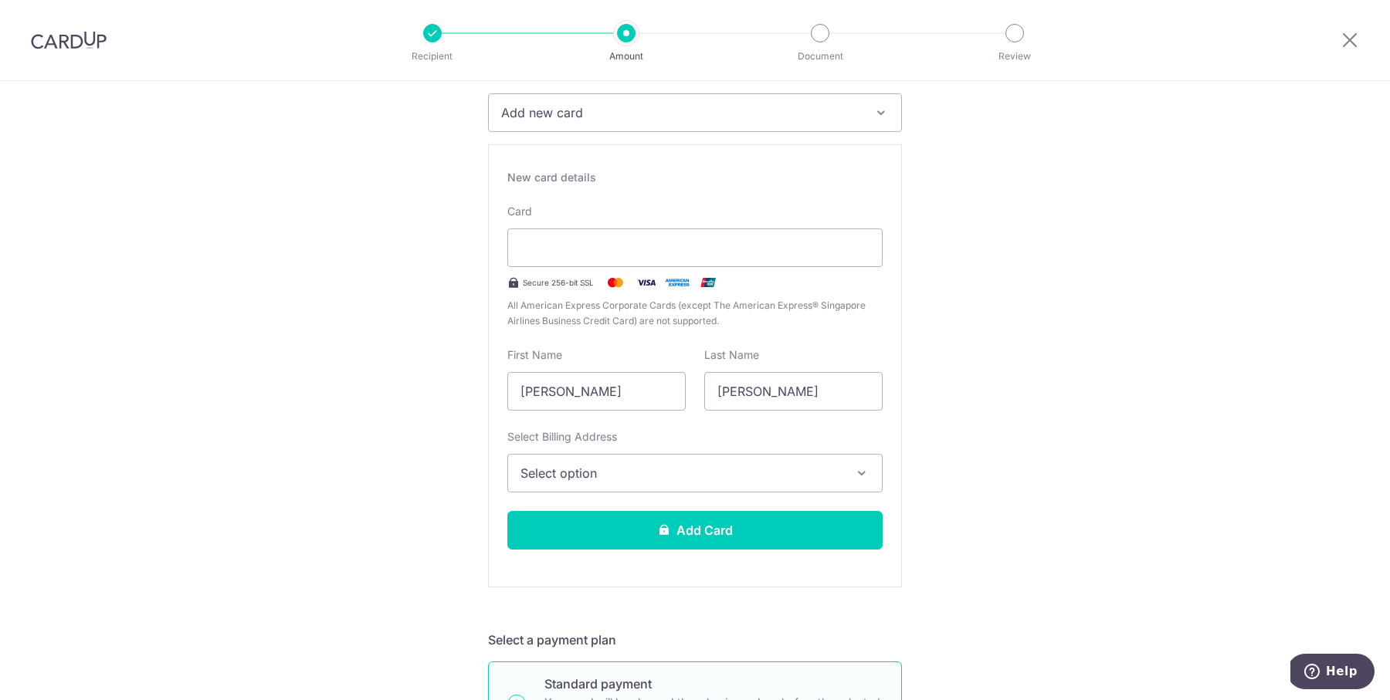
scroll to position [222, 0]
click at [723, 456] on button "Select option" at bounding box center [694, 472] width 375 height 39
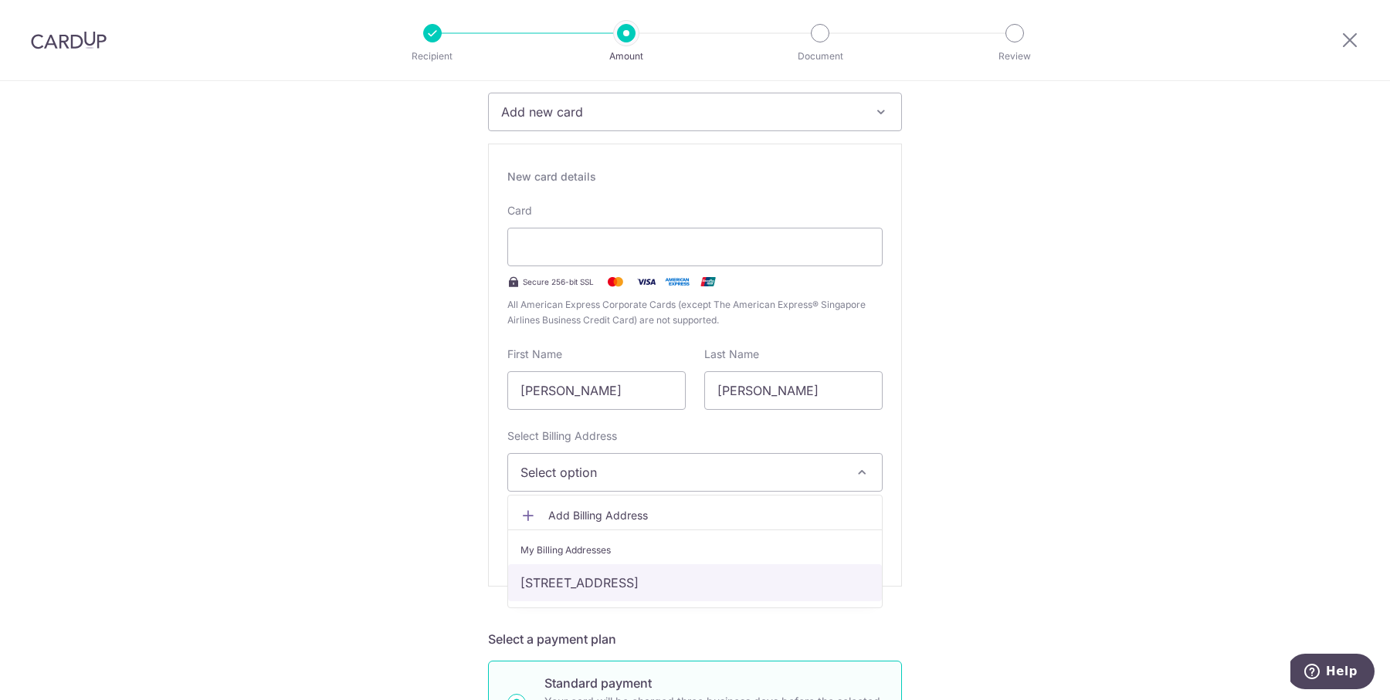
click at [689, 568] on link "[STREET_ADDRESS]" at bounding box center [695, 583] width 374 height 37
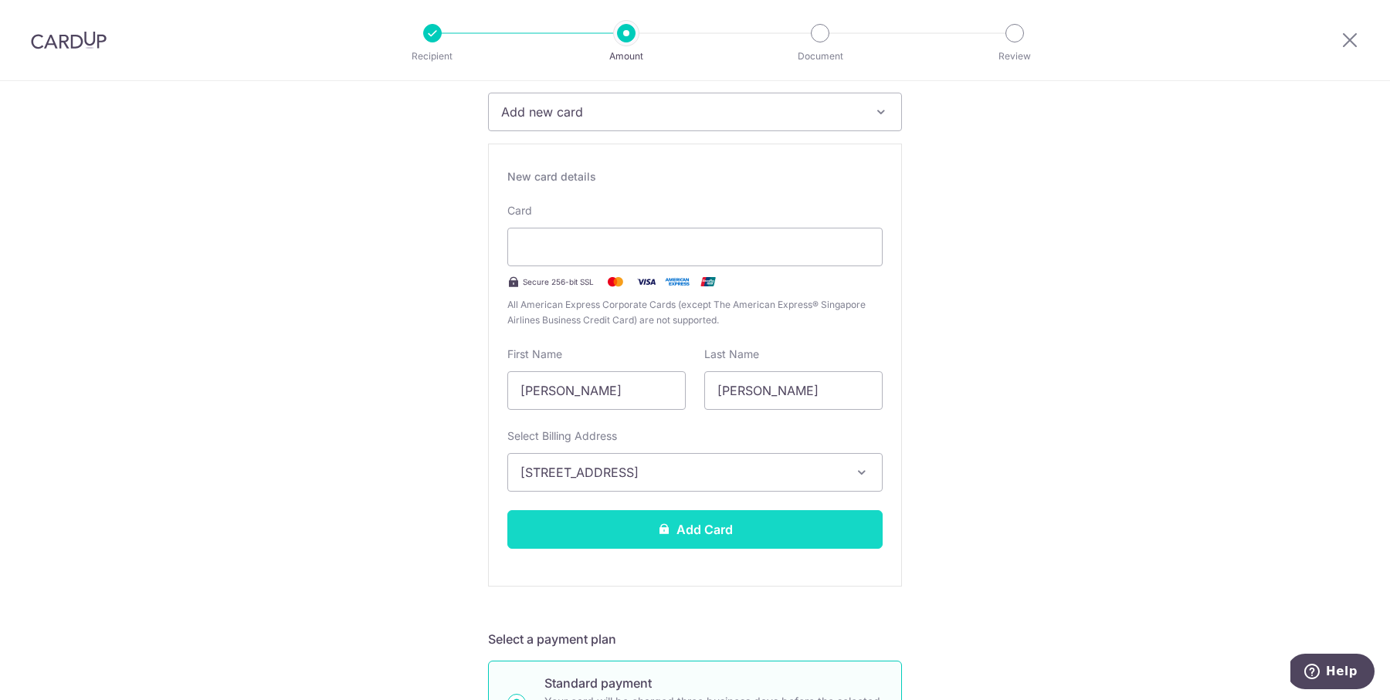
click at [699, 534] on button "Add Card" at bounding box center [694, 529] width 375 height 39
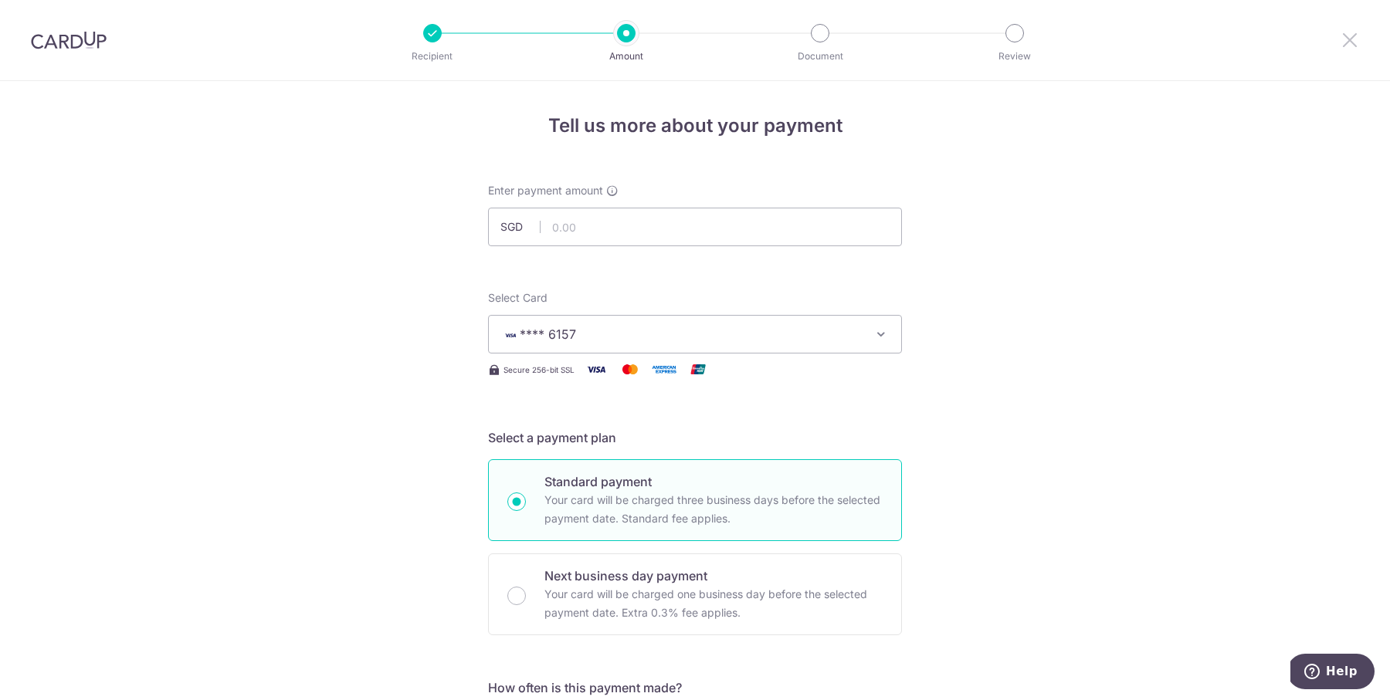
click at [1343, 46] on icon at bounding box center [1350, 39] width 19 height 19
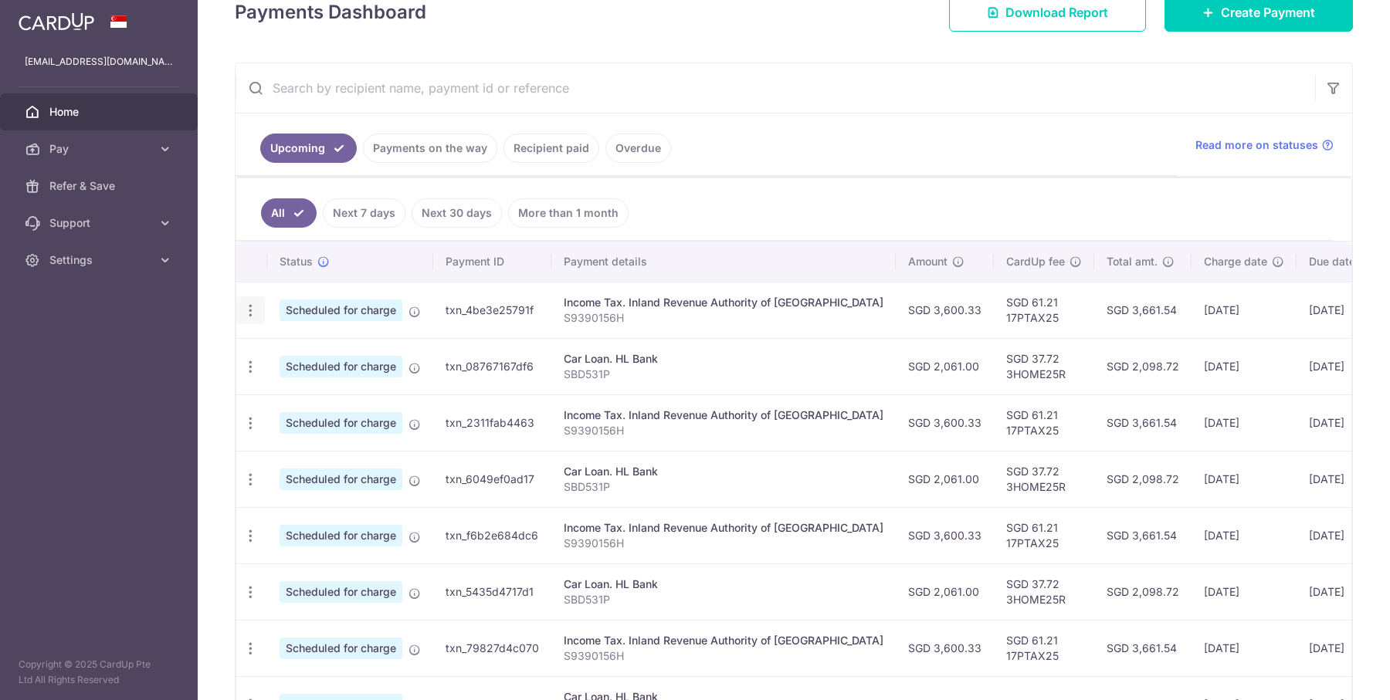
click at [253, 317] on div "Update payment Cancel payment" at bounding box center [250, 311] width 29 height 29
click at [252, 303] on icon "button" at bounding box center [250, 311] width 16 height 16
click at [281, 346] on span "Update payment" at bounding box center [332, 353] width 105 height 19
radio input "true"
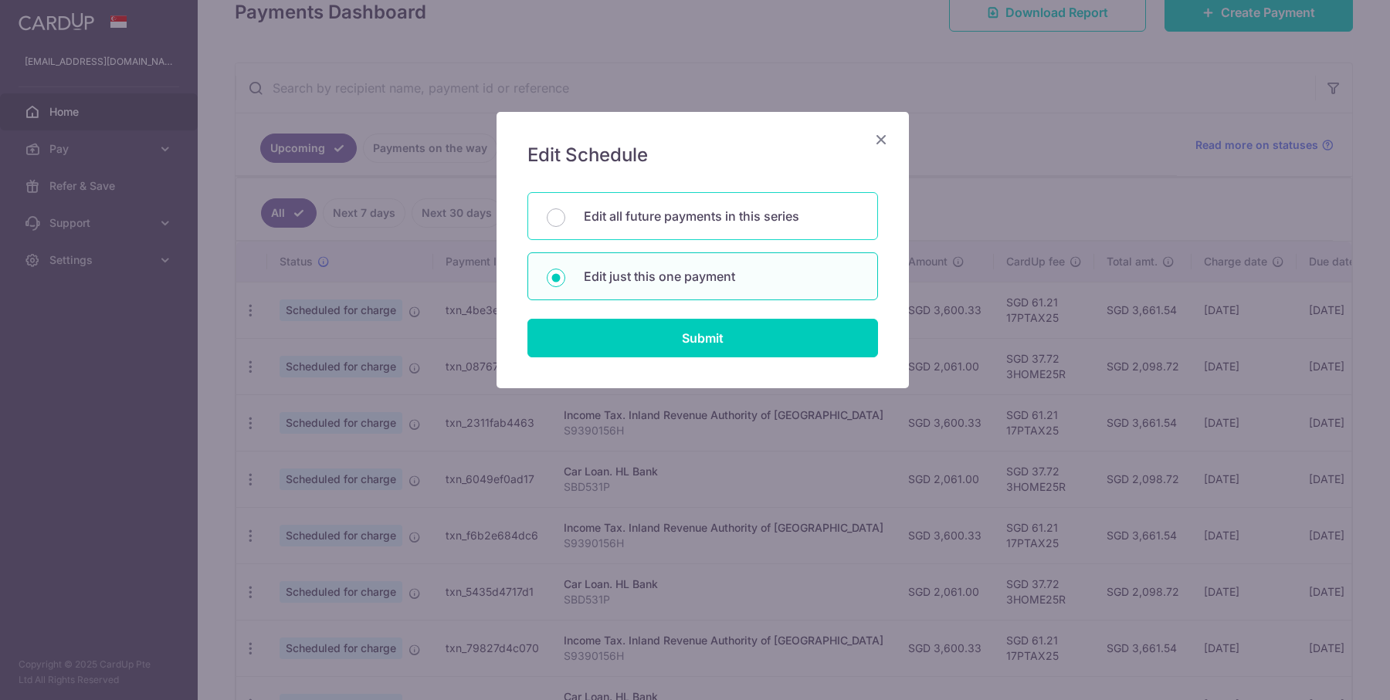
click at [654, 232] on div "Edit all future payments in this series" at bounding box center [702, 216] width 351 height 48
radio input "true"
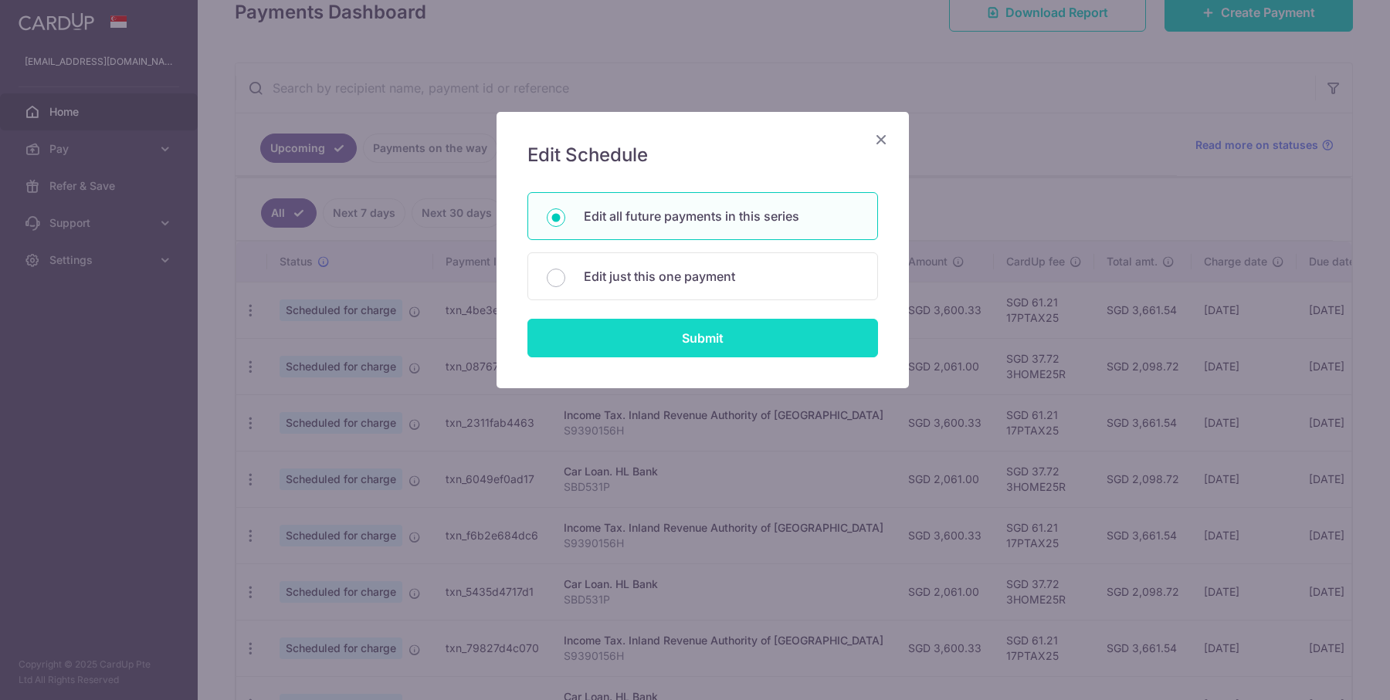
click at [660, 347] on input "Submit" at bounding box center [702, 338] width 351 height 39
radio input "true"
type input "3,600.33"
type input "S9390156H"
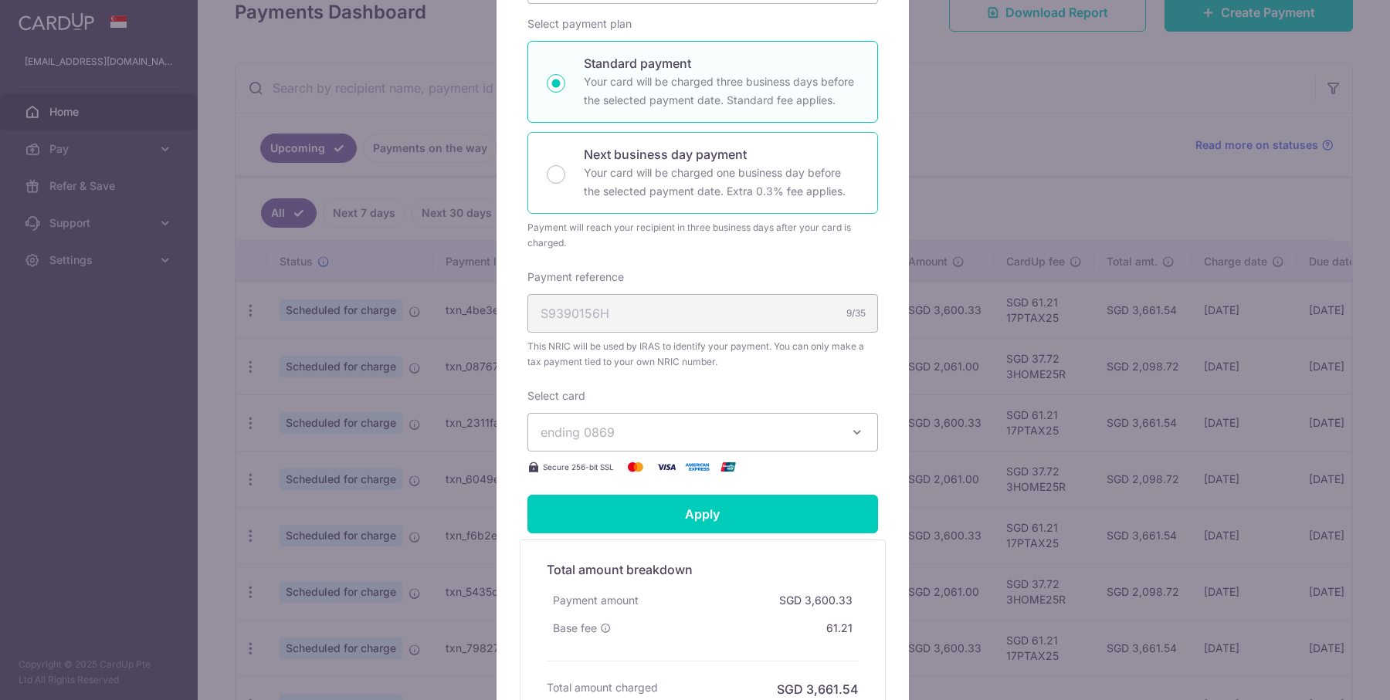
scroll to position [303, 0]
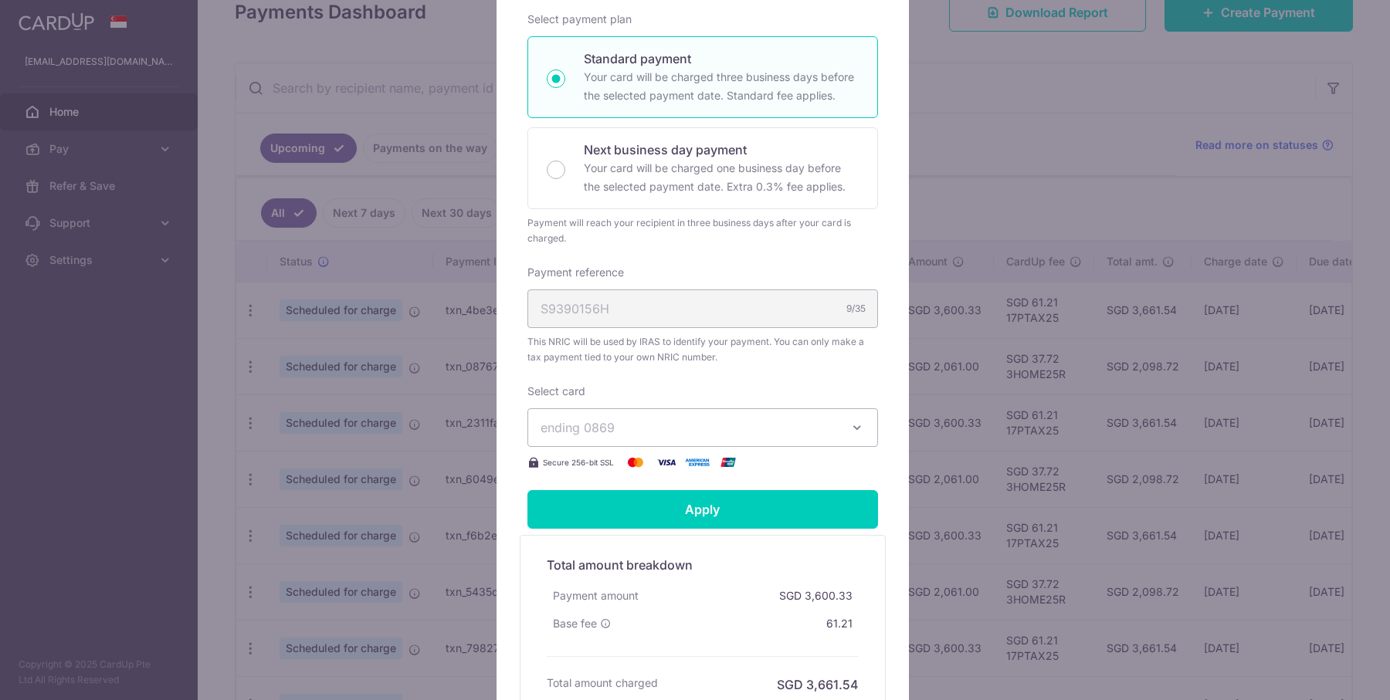
click at [693, 426] on span "ending 0869" at bounding box center [689, 428] width 297 height 19
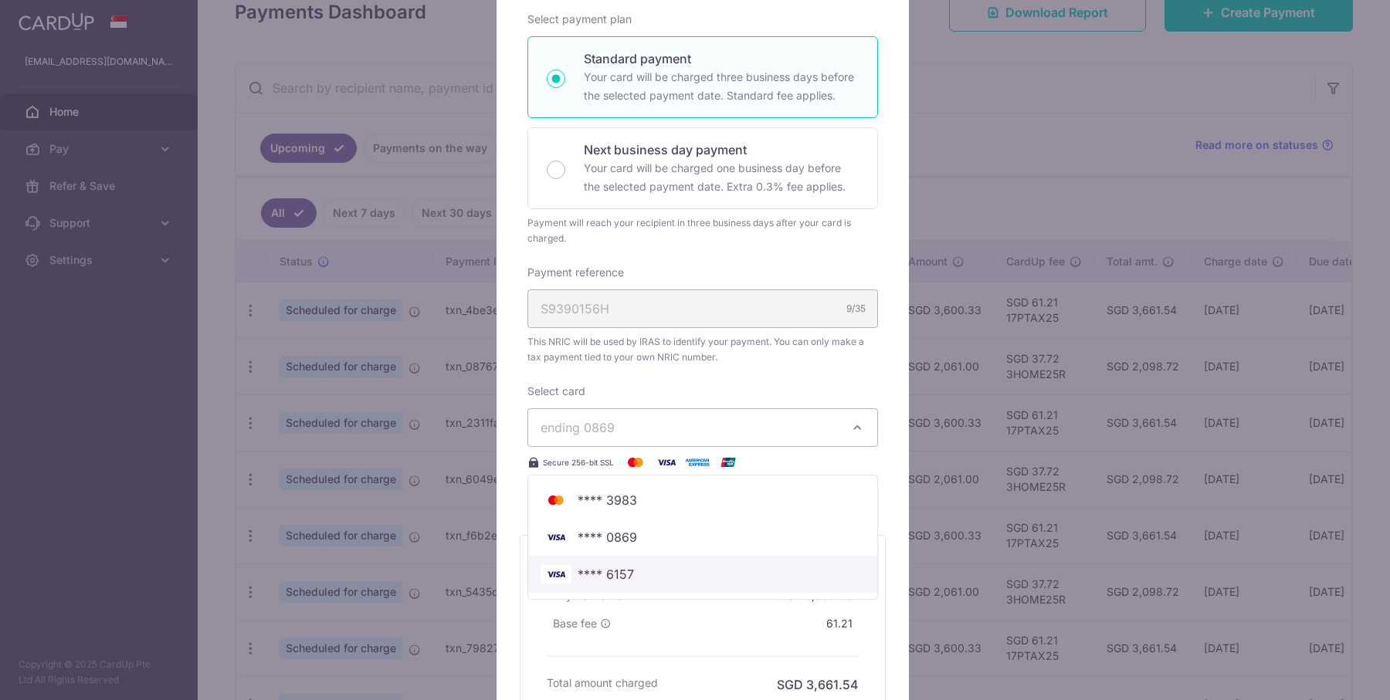
click at [657, 572] on span "**** 6157" at bounding box center [703, 574] width 324 height 19
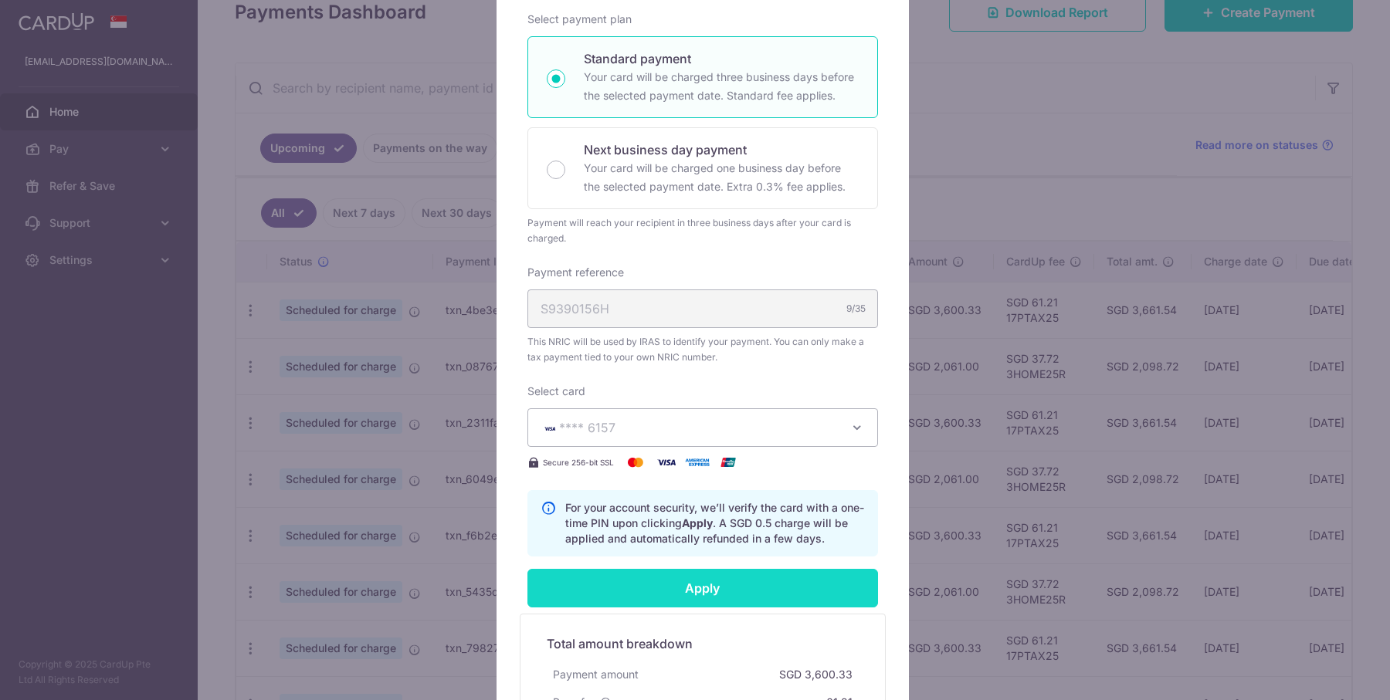
click at [667, 583] on input "Apply" at bounding box center [702, 588] width 351 height 39
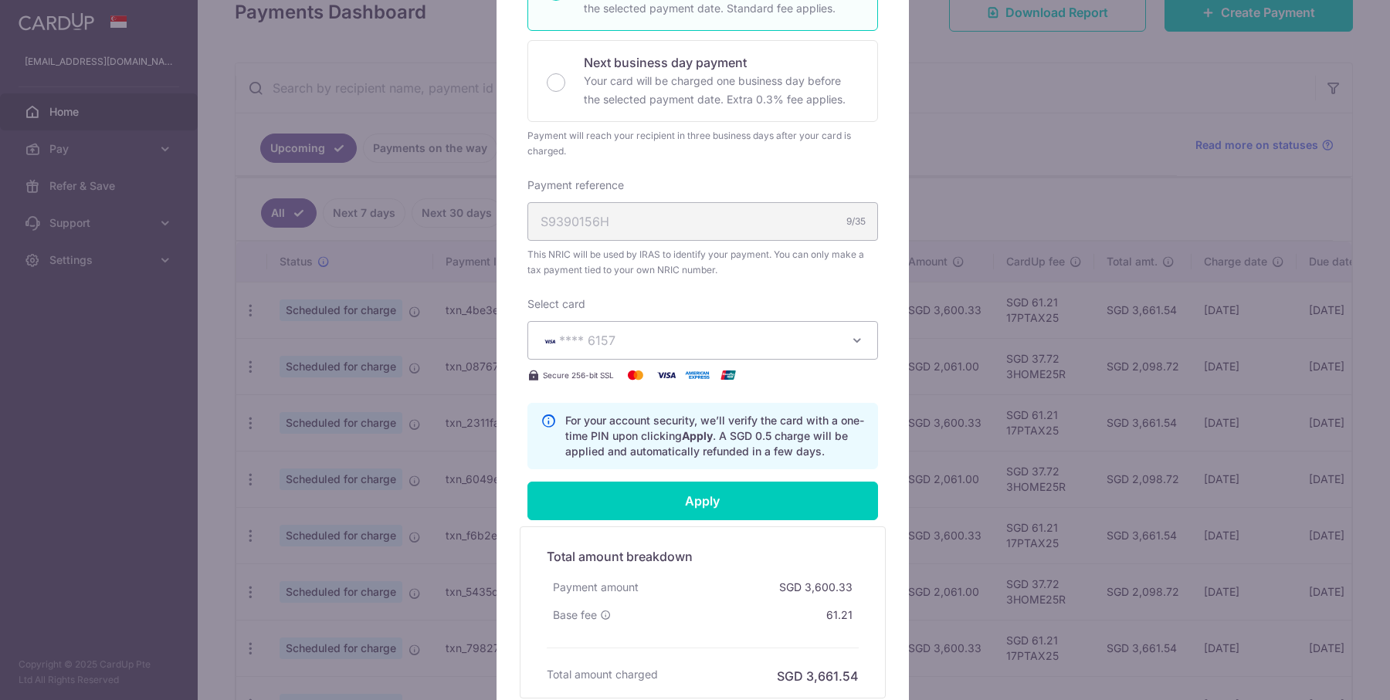
scroll to position [0, 0]
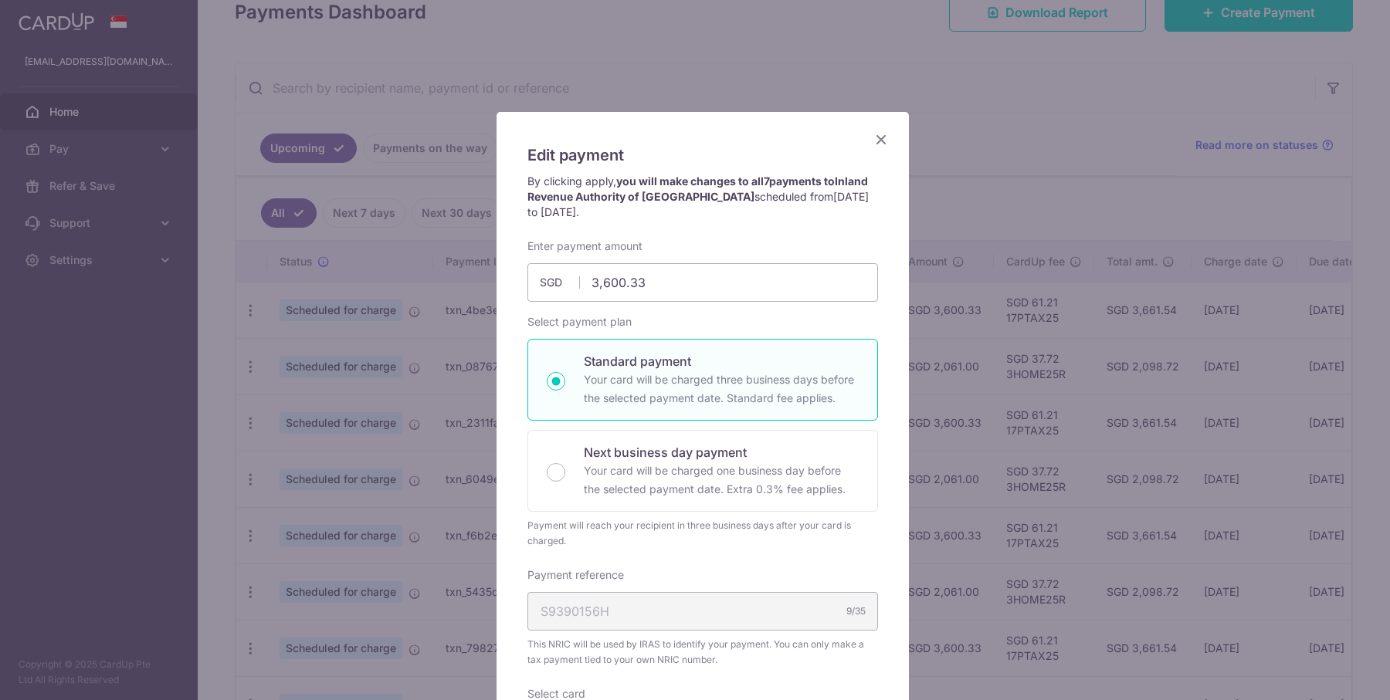
type input "Successfully Applied"
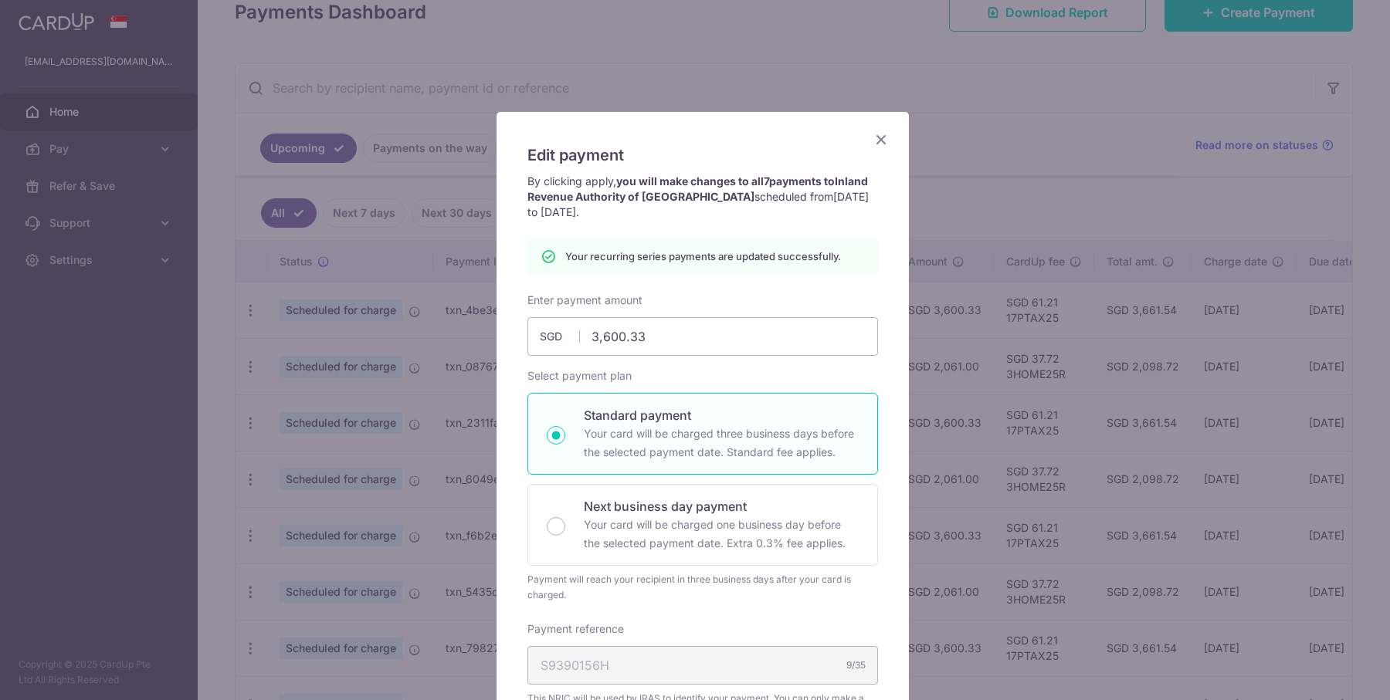
click at [880, 142] on icon "Close" at bounding box center [881, 139] width 19 height 19
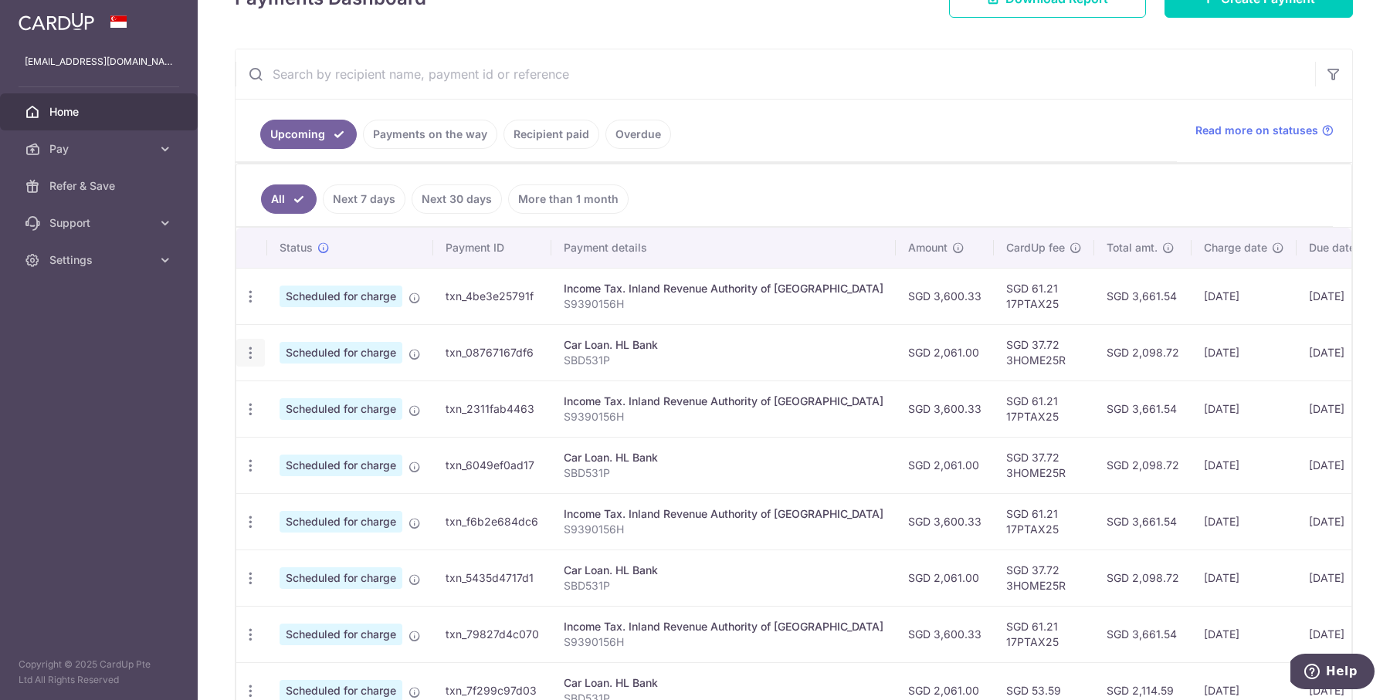
click at [249, 353] on icon "button" at bounding box center [250, 353] width 16 height 16
click at [285, 387] on span "Update payment" at bounding box center [332, 395] width 105 height 19
radio input "true"
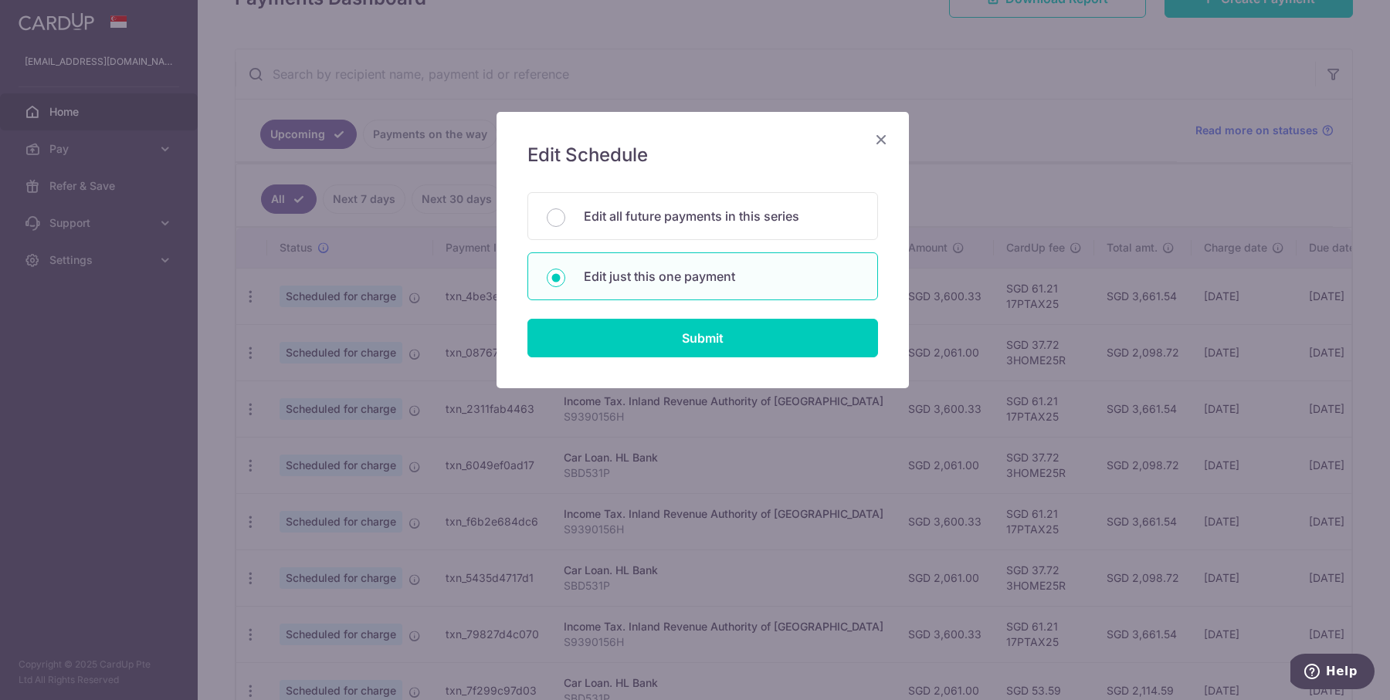
click at [734, 190] on div "Edit Schedule You will be editing all 40 payments to HL Bank scheduled from 01/…" at bounding box center [703, 250] width 412 height 276
click at [733, 215] on p "Edit all future payments in this series" at bounding box center [721, 216] width 275 height 19
click at [565, 215] on input "Edit all future payments in this series" at bounding box center [556, 218] width 19 height 19
radio input "true"
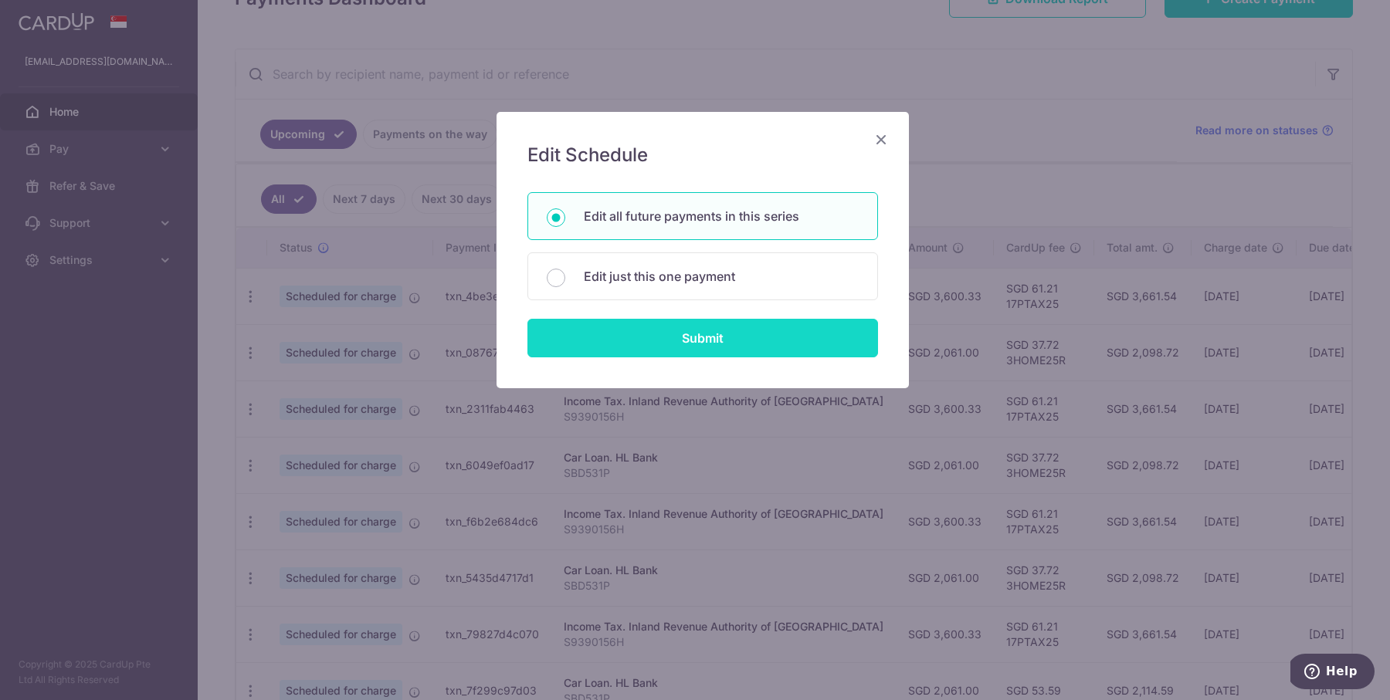
click at [693, 336] on input "Submit" at bounding box center [702, 338] width 351 height 39
radio input "true"
type input "2,061.00"
type input "SBD531P"
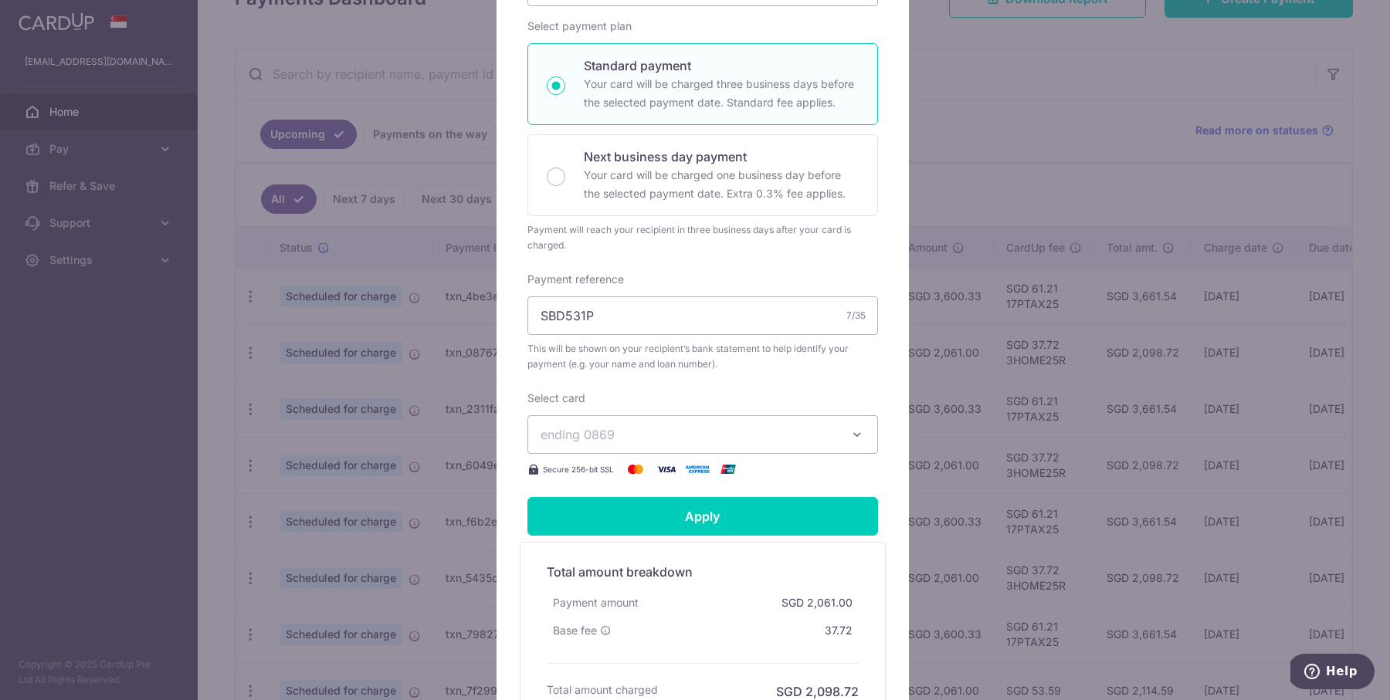
scroll to position [314, 0]
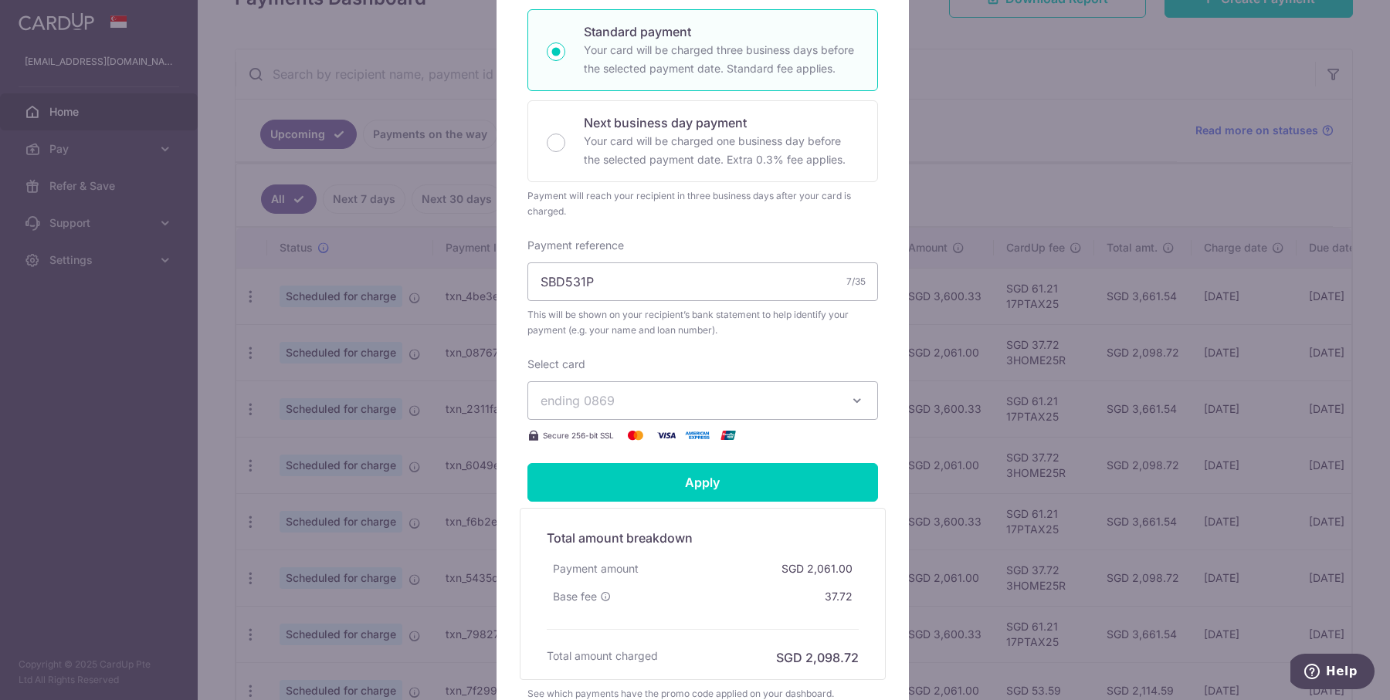
click at [700, 394] on span "ending 0869" at bounding box center [689, 401] width 297 height 19
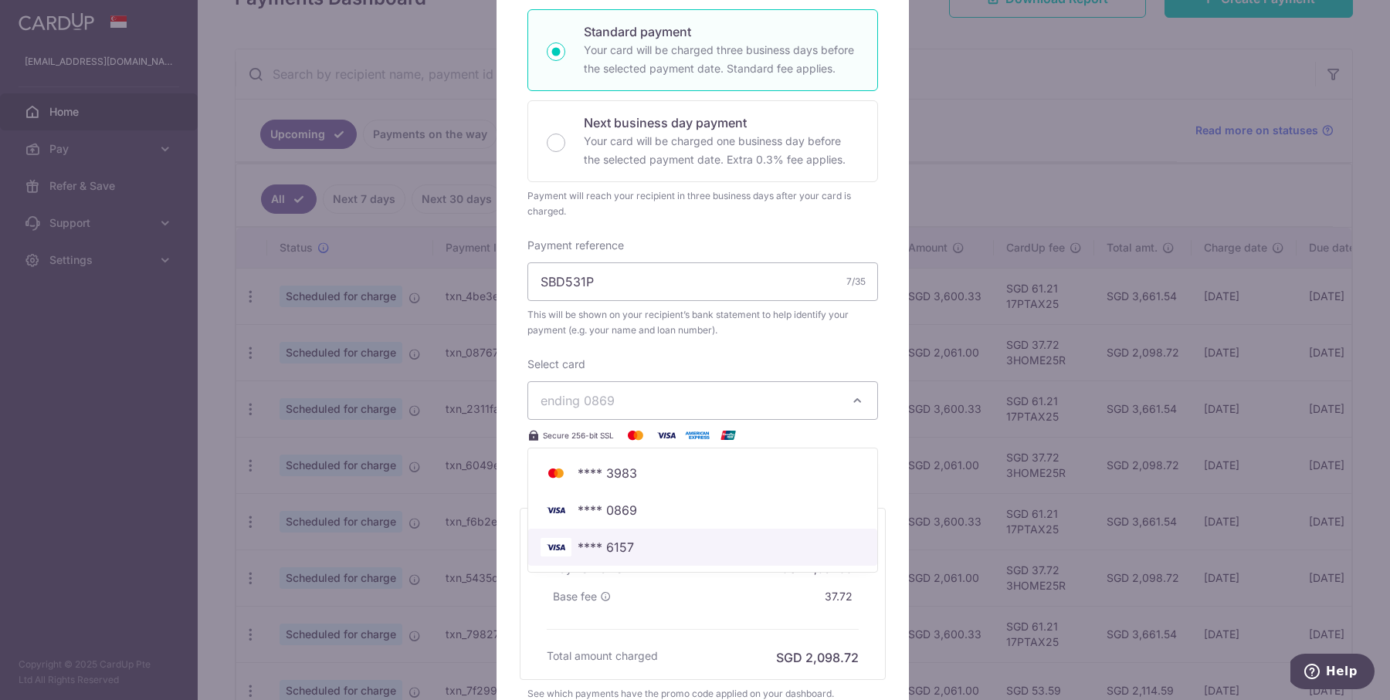
click at [702, 552] on span "**** 6157" at bounding box center [703, 547] width 324 height 19
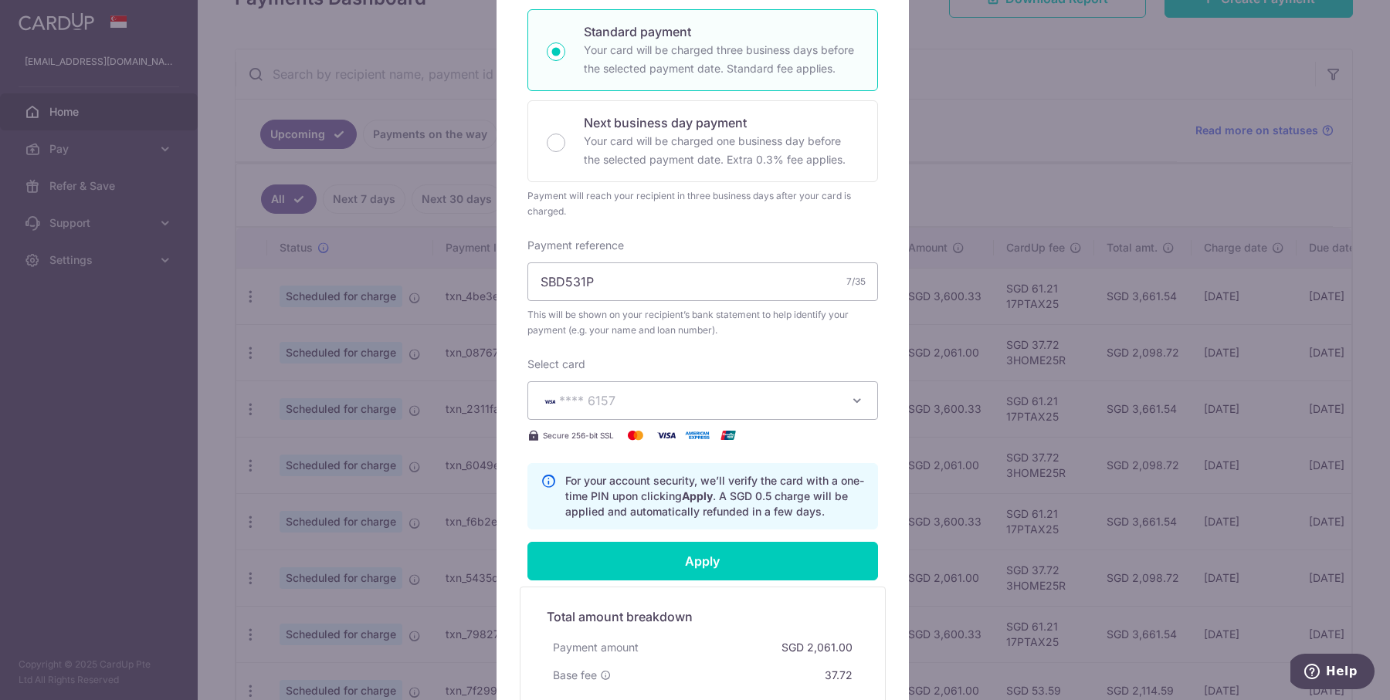
scroll to position [403, 0]
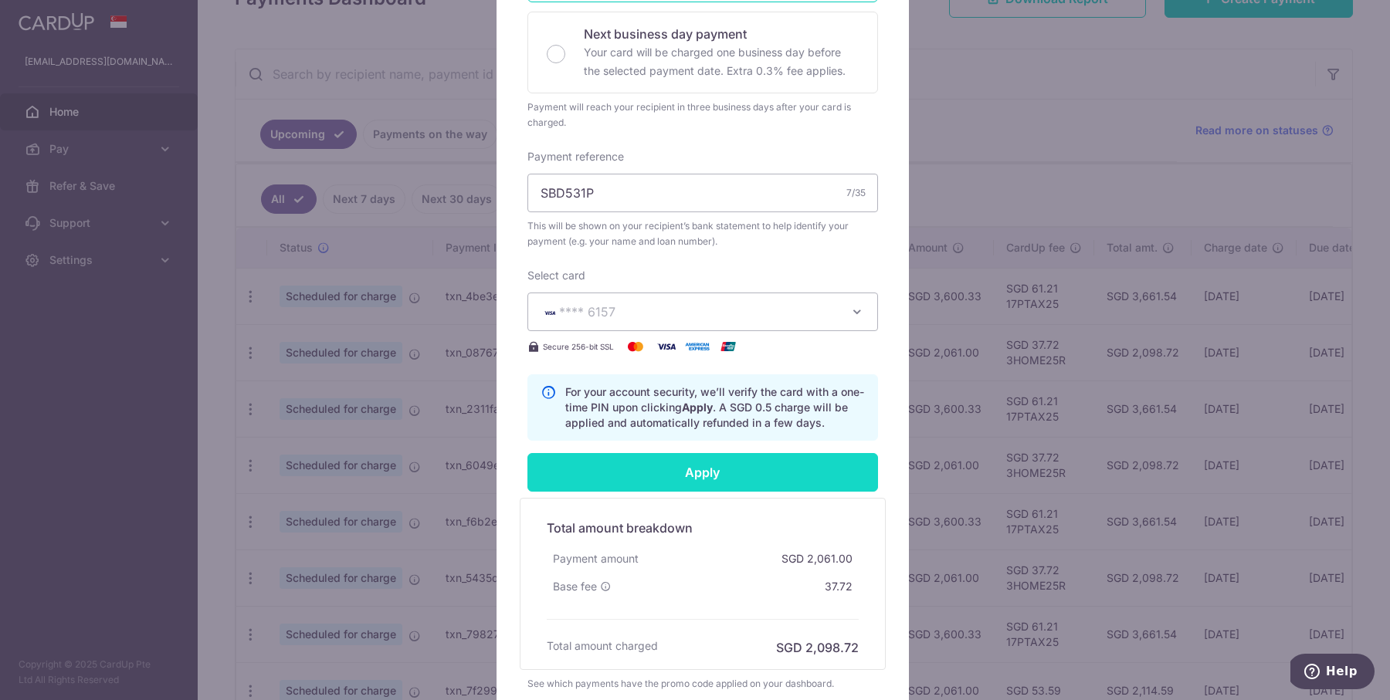
click at [722, 461] on input "Apply" at bounding box center [702, 472] width 351 height 39
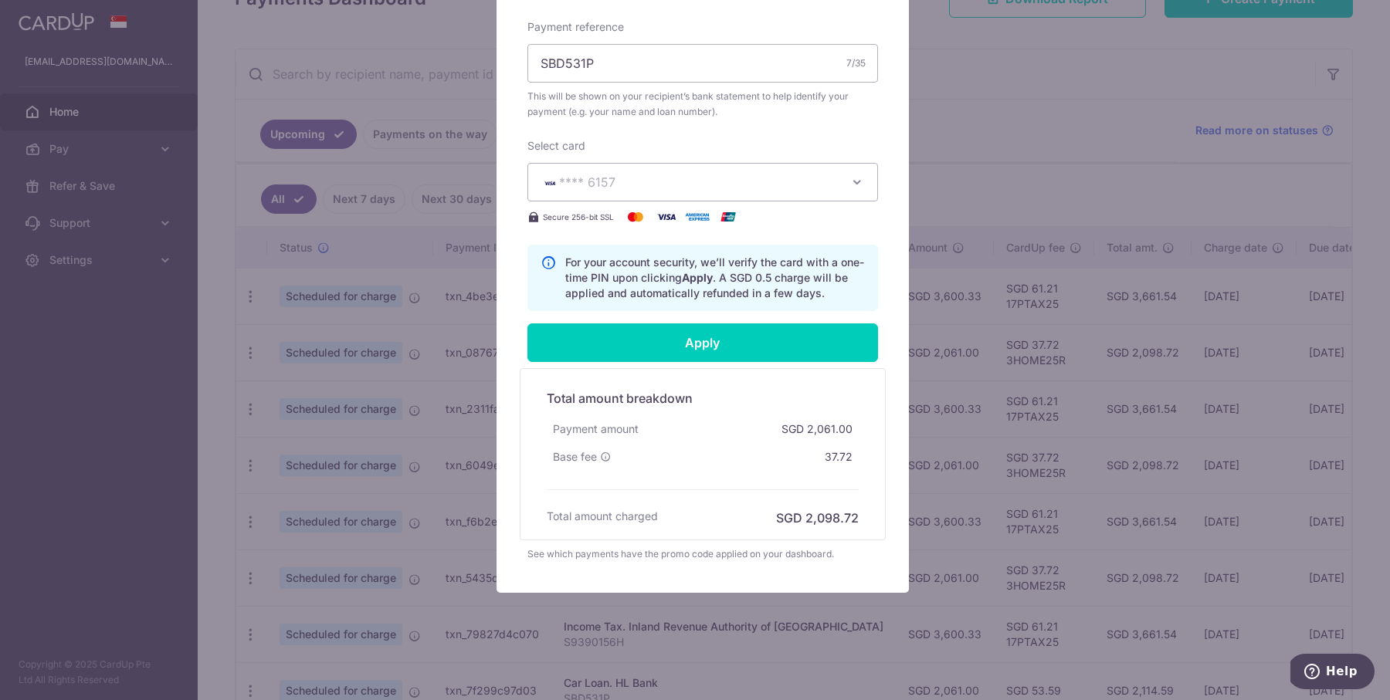
scroll to position [0, 0]
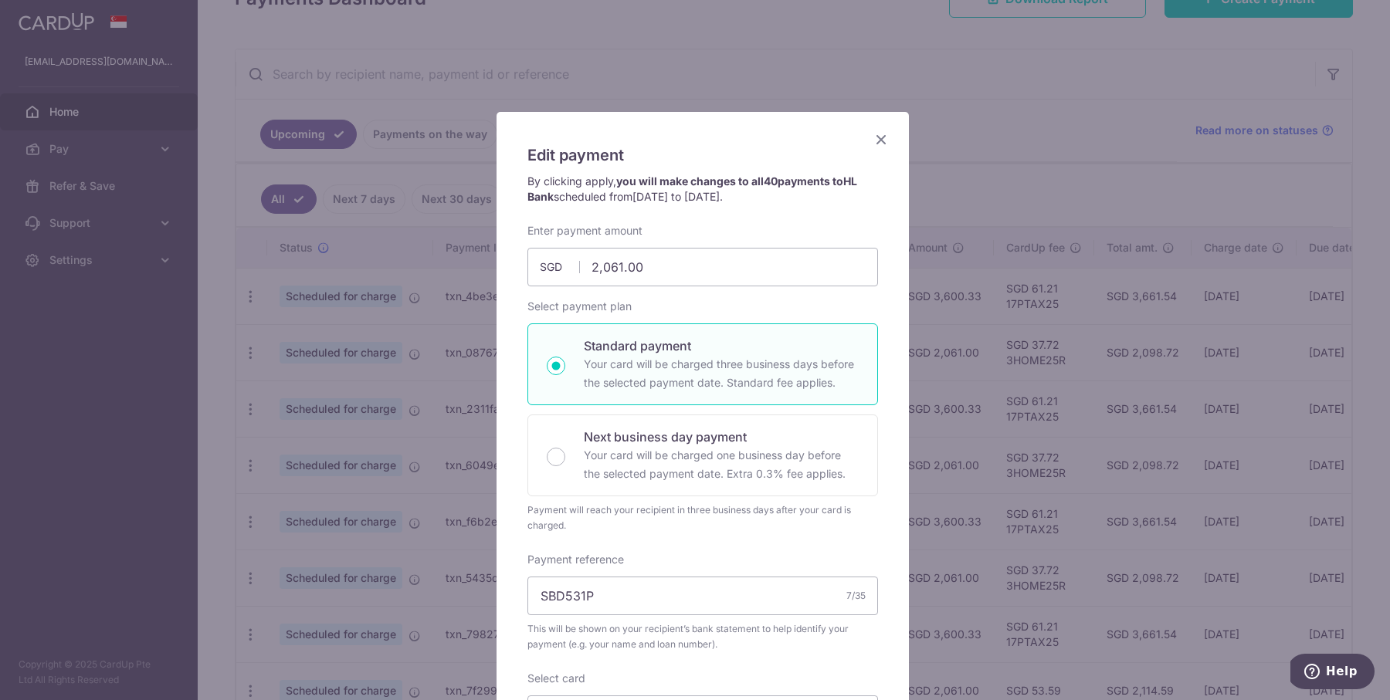
click at [876, 136] on icon "Close" at bounding box center [881, 139] width 19 height 19
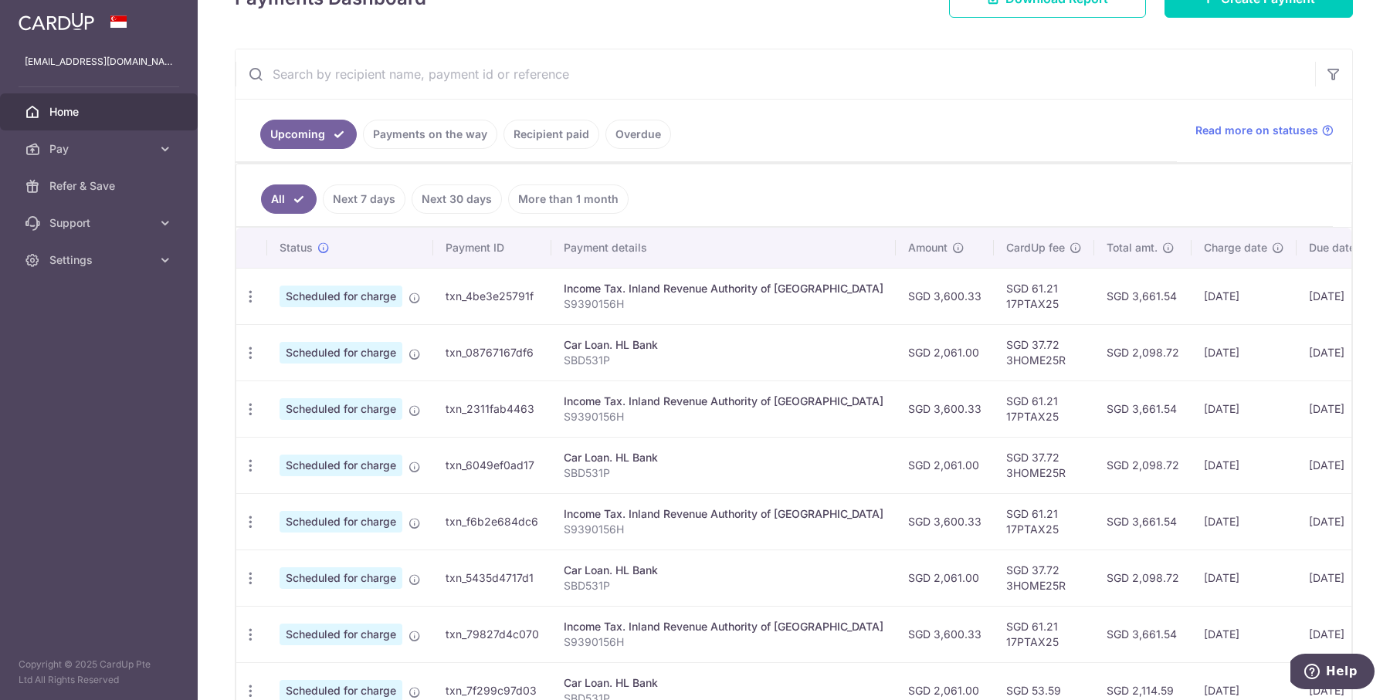
scroll to position [0, 94]
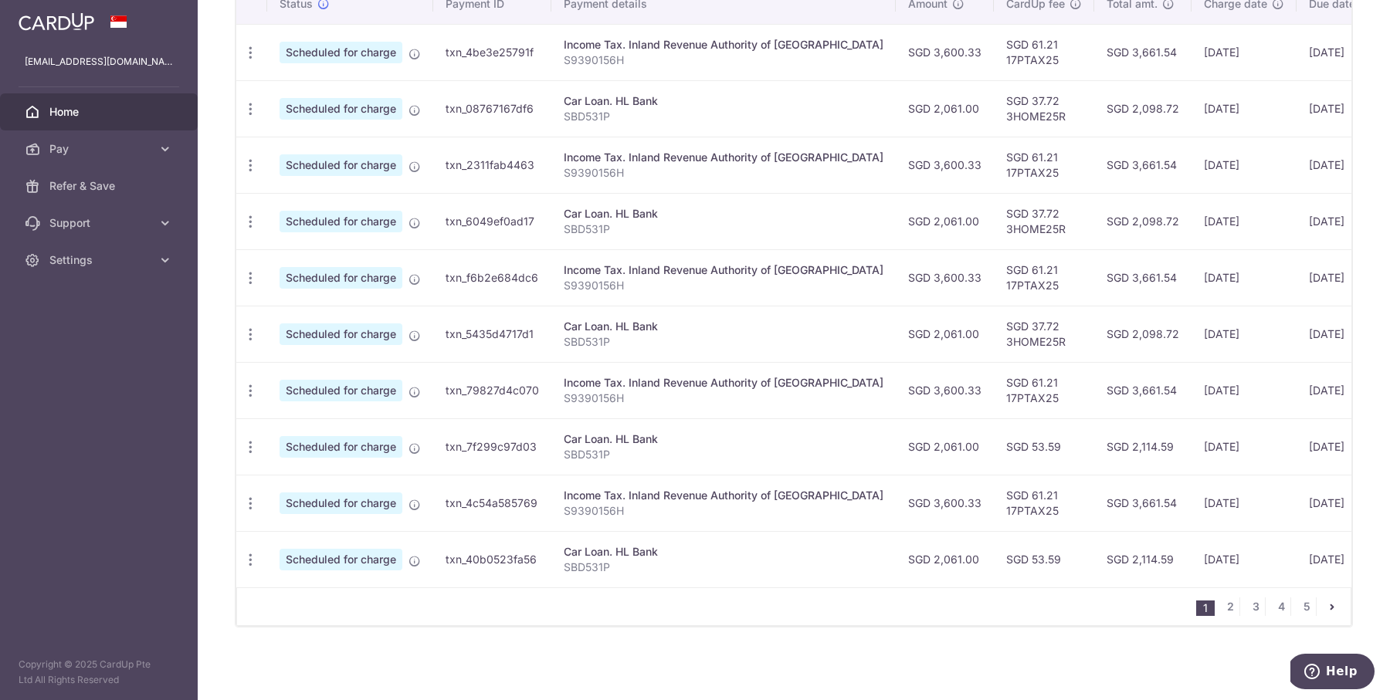
scroll to position [0, 94]
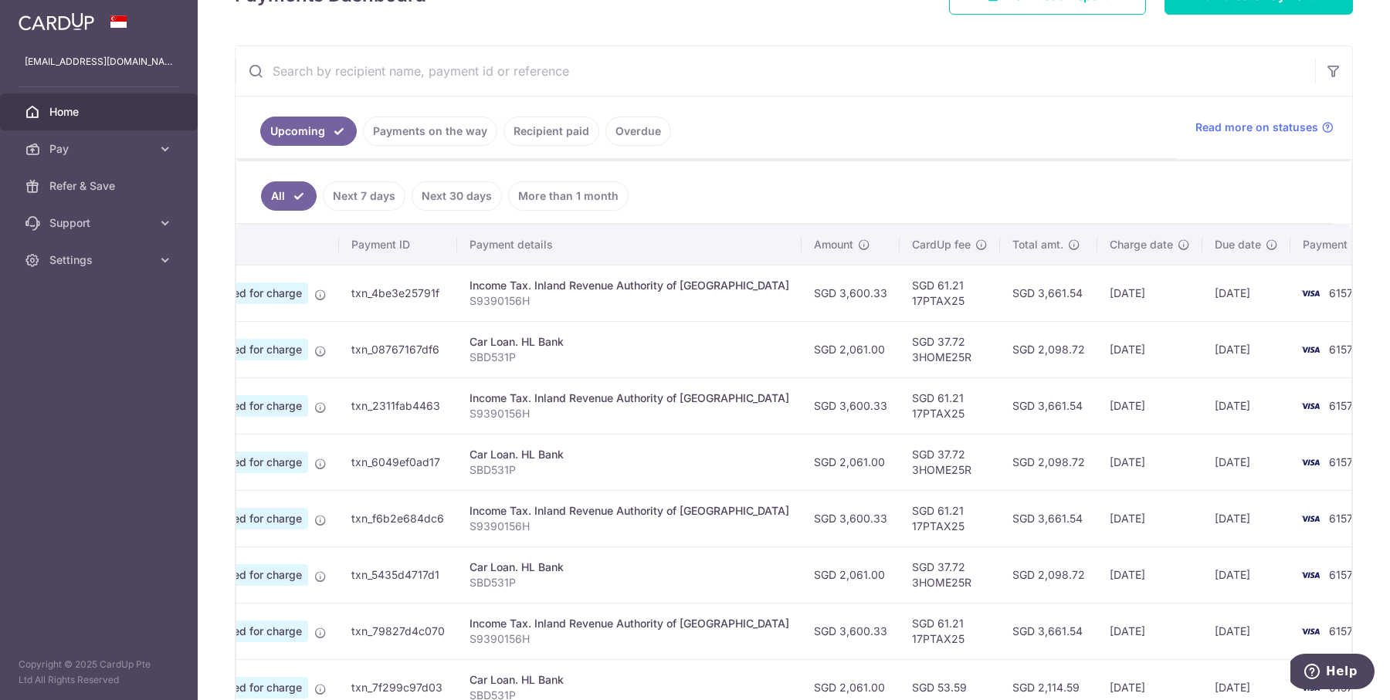
scroll to position [495, 0]
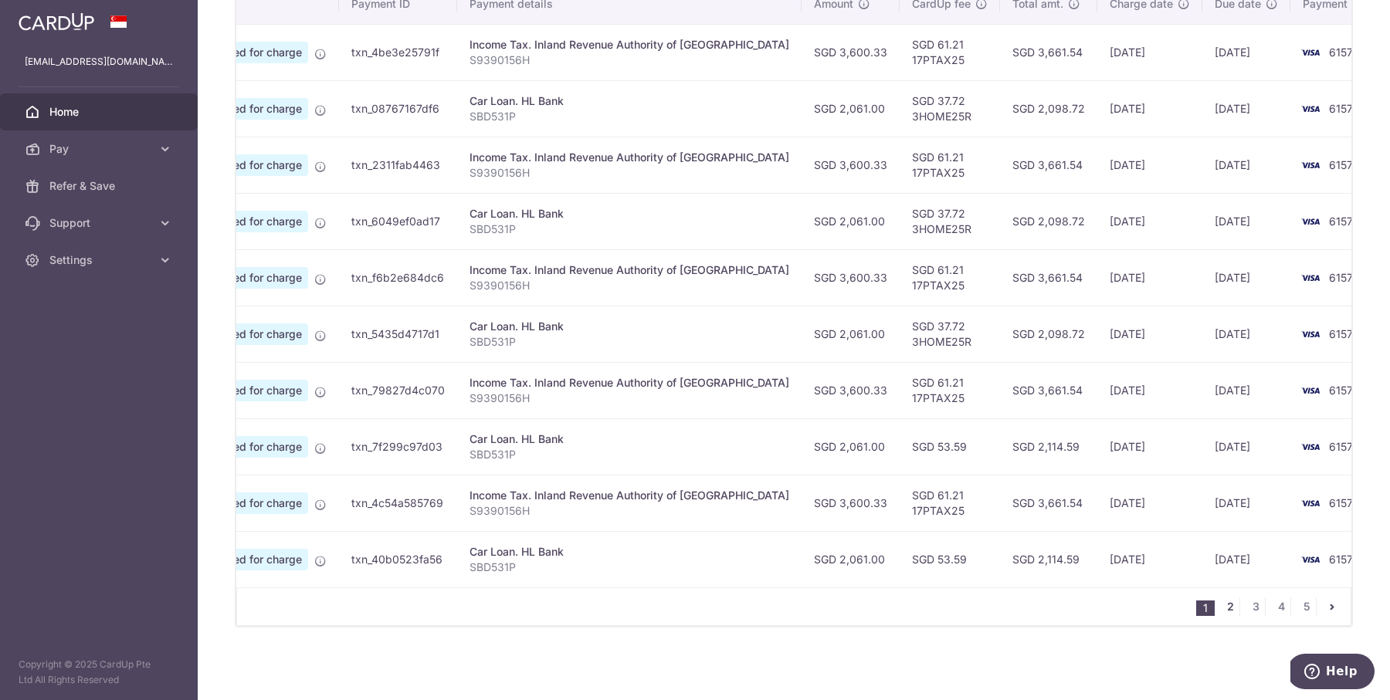
click at [1224, 604] on link "2" at bounding box center [1230, 607] width 19 height 19
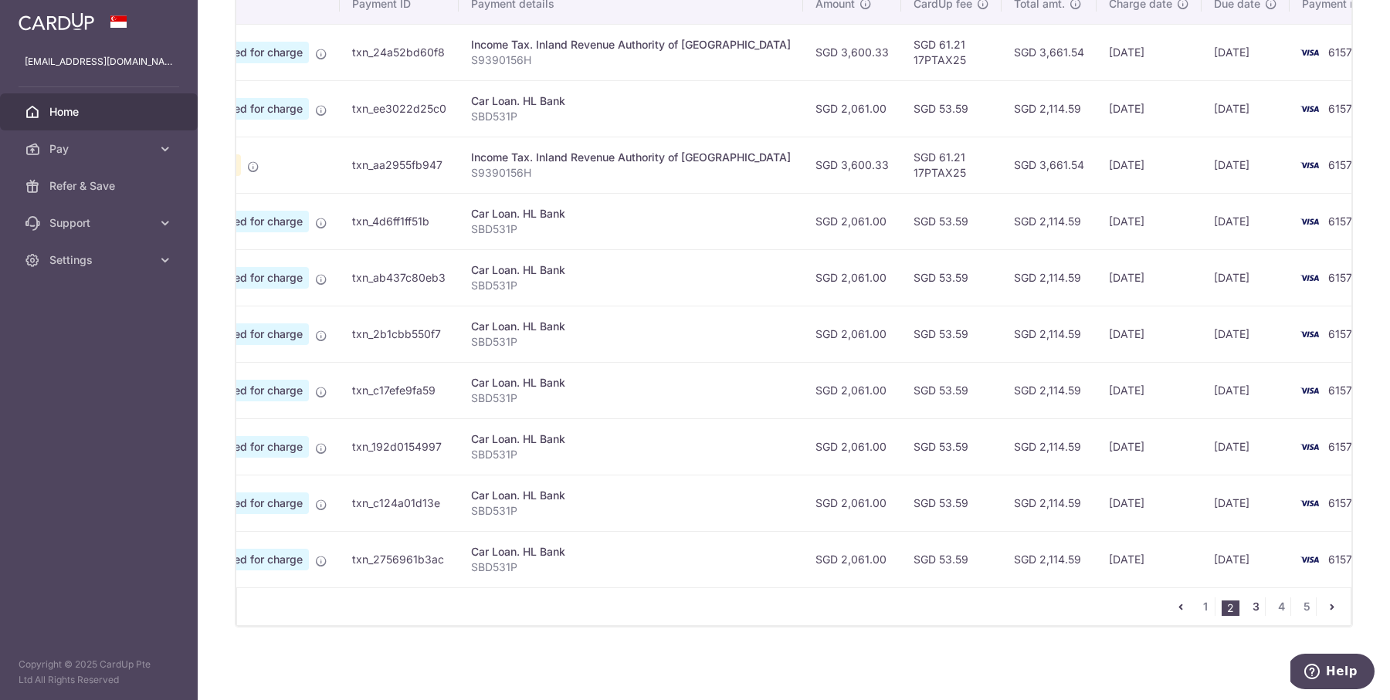
click at [1246, 609] on link "3" at bounding box center [1255, 607] width 19 height 19
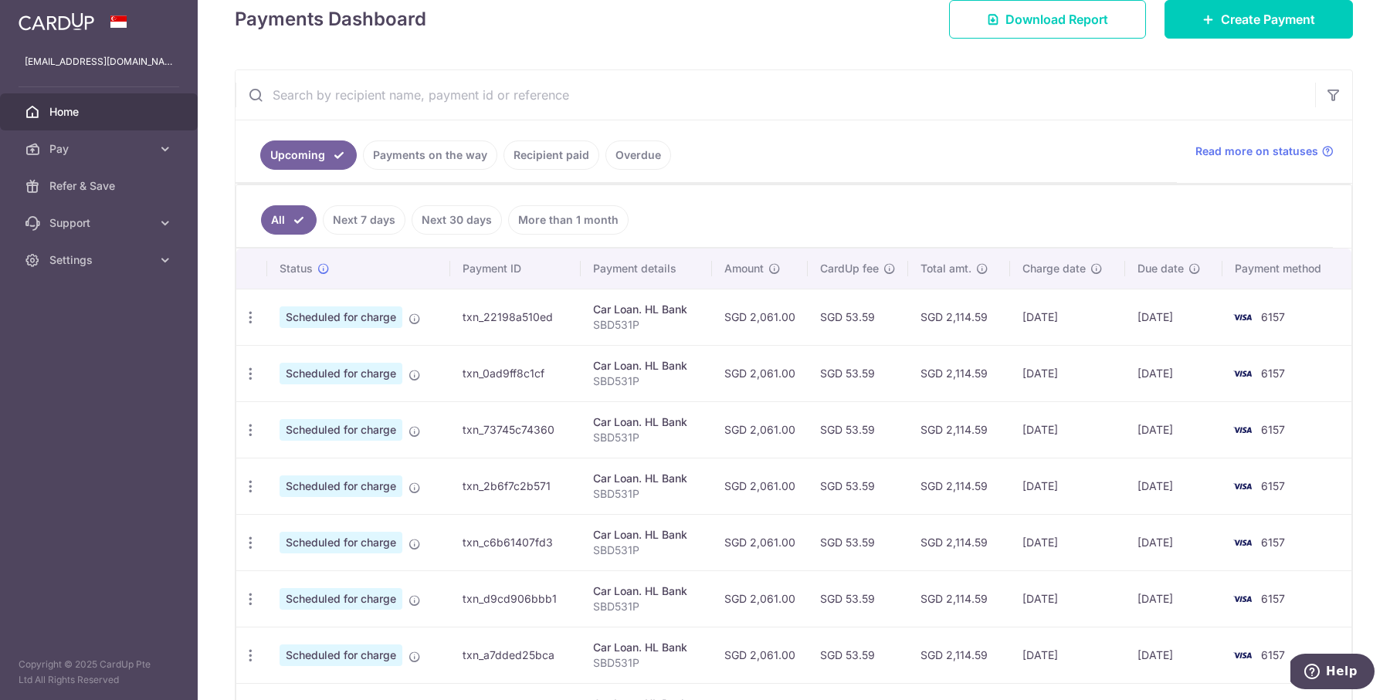
scroll to position [484, 0]
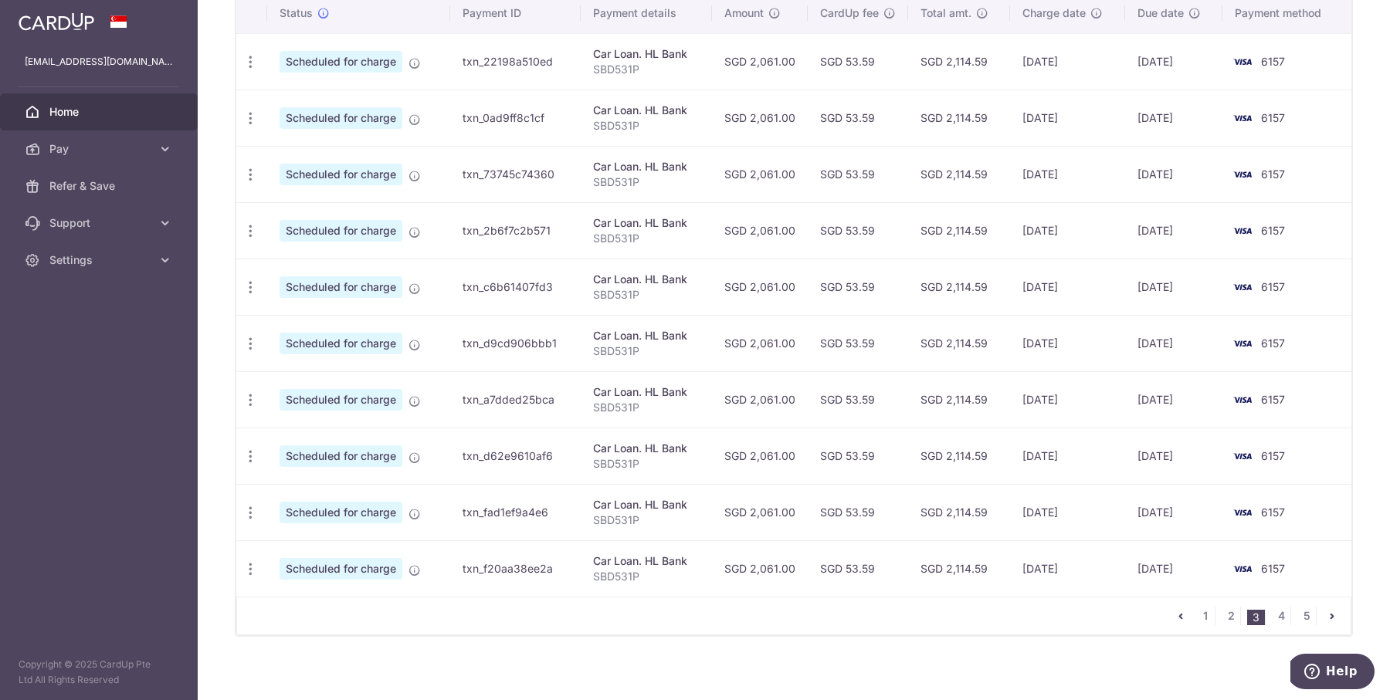
click at [1274, 619] on nav "1 2 3 4 5" at bounding box center [1261, 616] width 179 height 37
click at [1276, 612] on link "4" at bounding box center [1281, 616] width 19 height 19
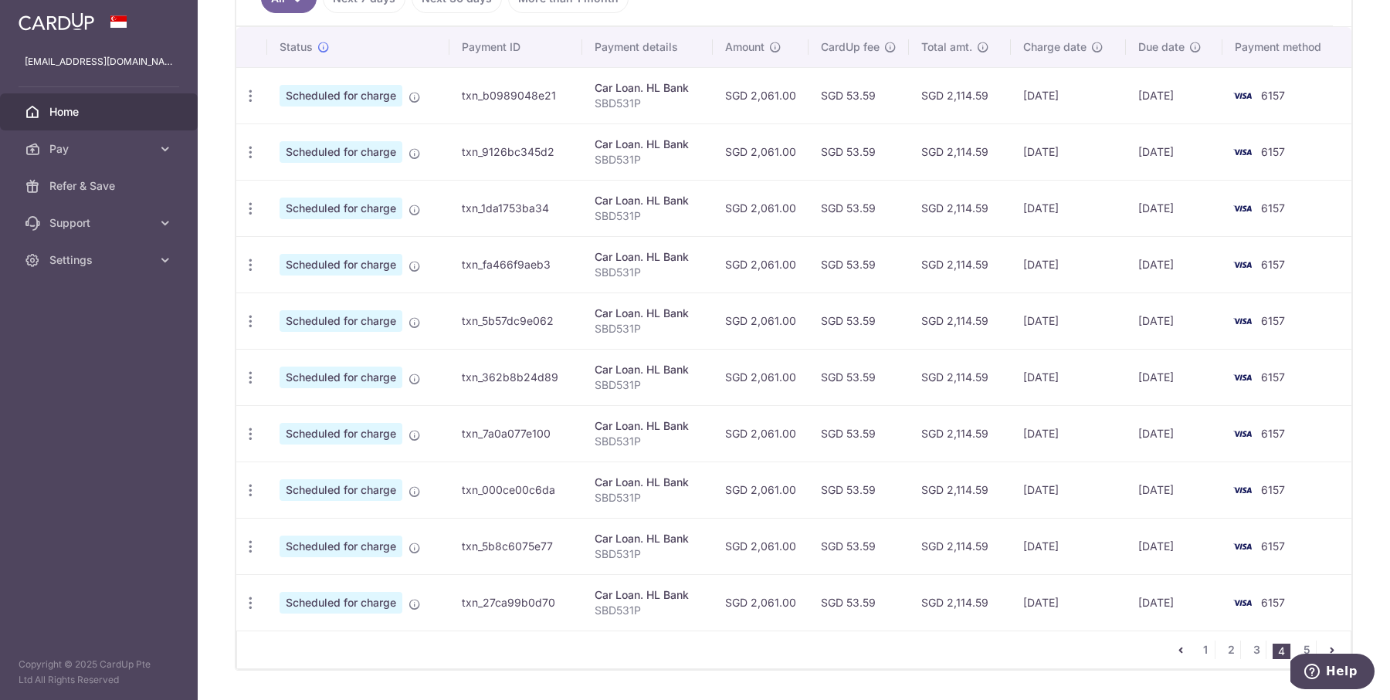
scroll to position [485, 0]
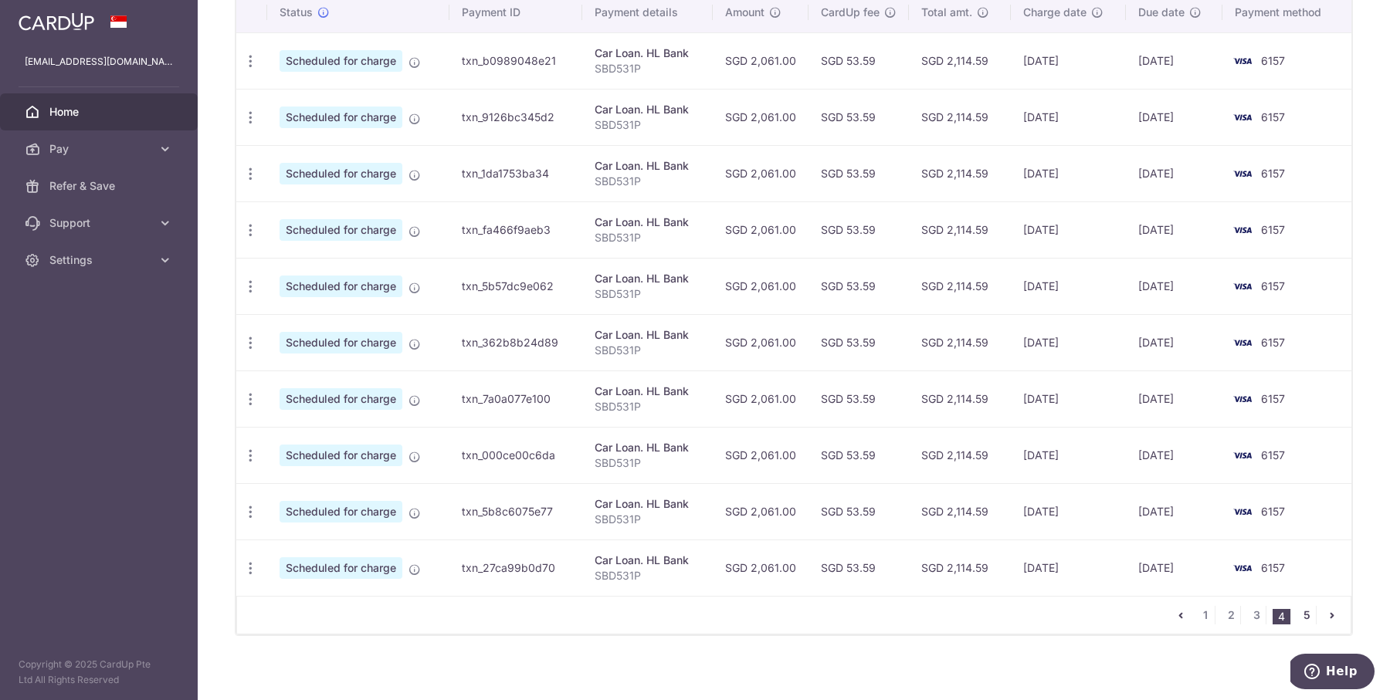
click at [1300, 606] on link "5" at bounding box center [1306, 615] width 19 height 19
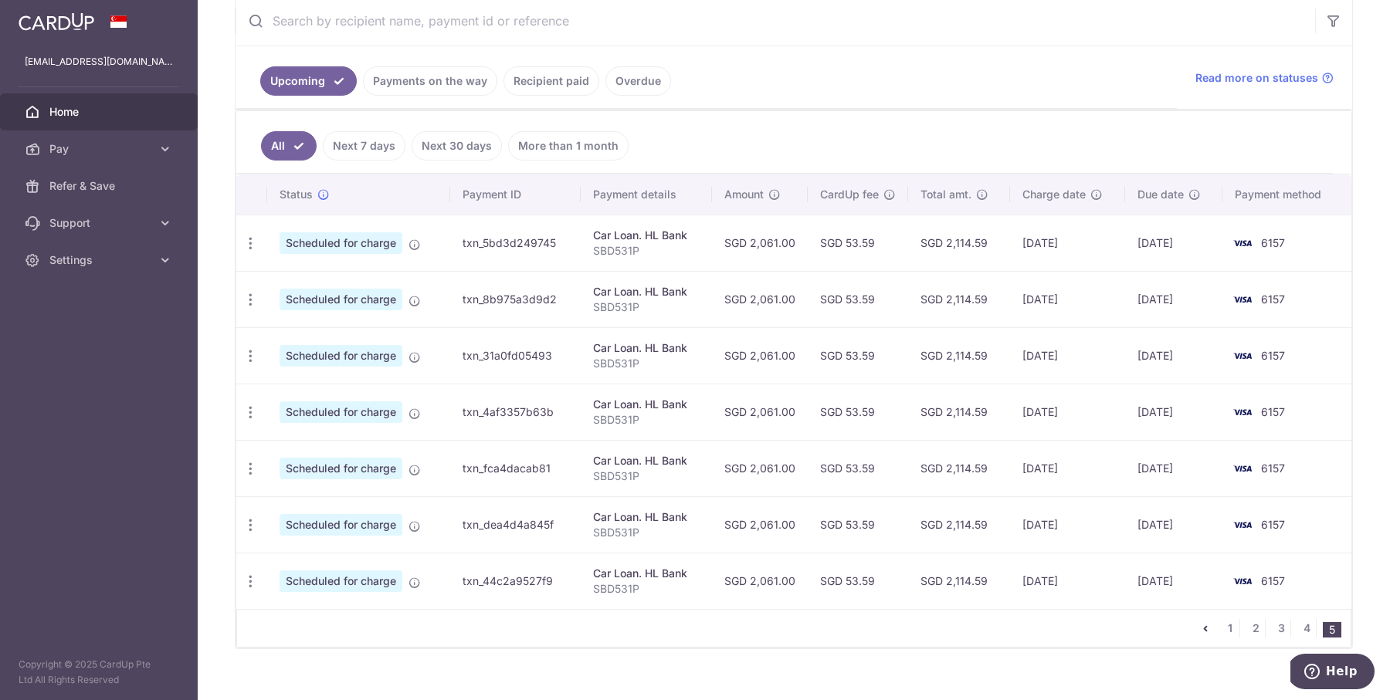
scroll to position [317, 0]
